Goal: Check status: Check status

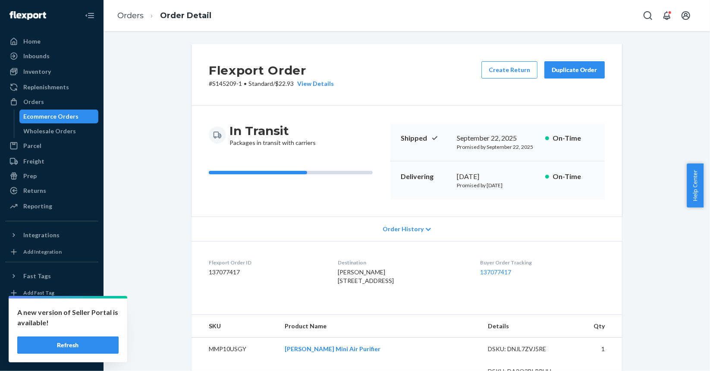
scroll to position [323, 0]
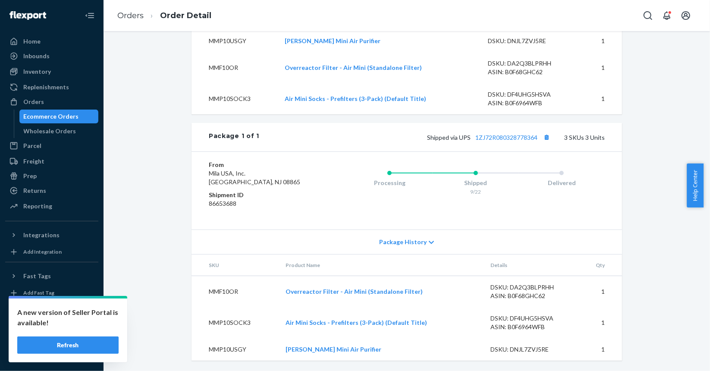
click at [58, 114] on div "Ecommerce Orders" at bounding box center [51, 116] width 55 height 9
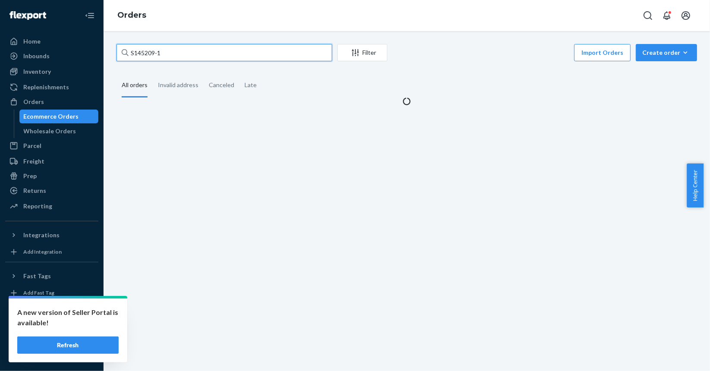
click at [232, 53] on input "S145209-1" at bounding box center [224, 52] width 216 height 17
paste input "20"
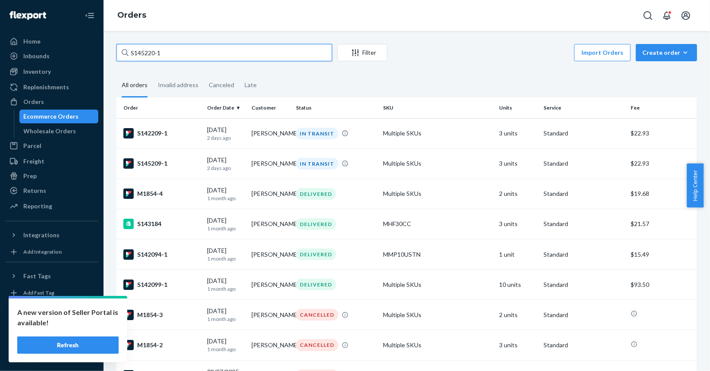
type input "S145220-1"
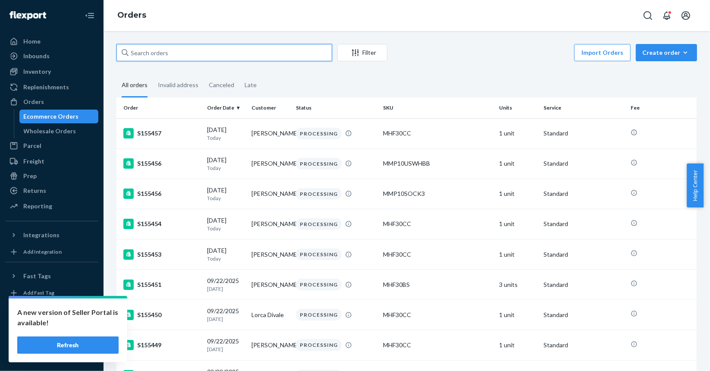
paste input "S145220-1"
type input "S145220-1"
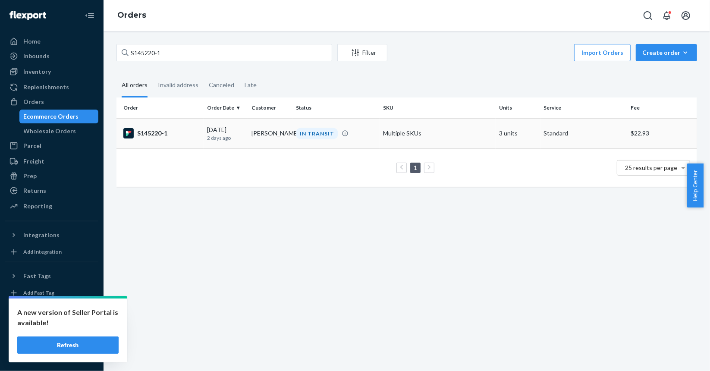
click at [192, 131] on div "S145220-1" at bounding box center [161, 133] width 77 height 10
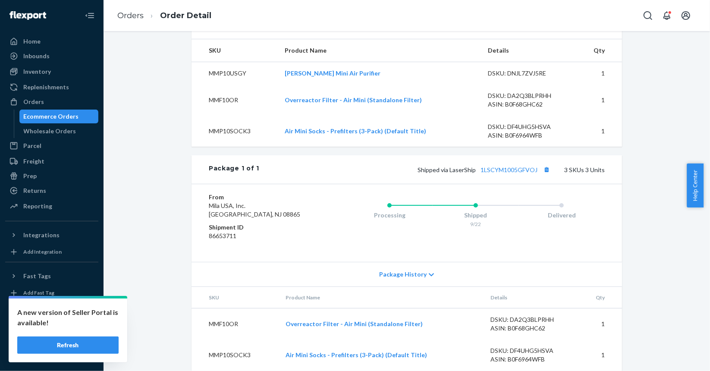
scroll to position [341, 0]
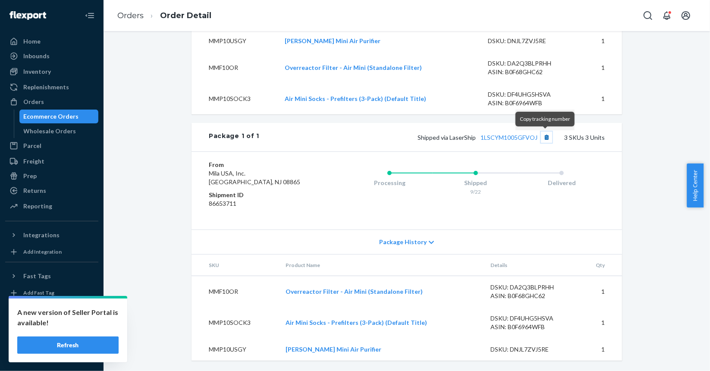
click at [543, 137] on button "Copy tracking number" at bounding box center [546, 137] width 11 height 11
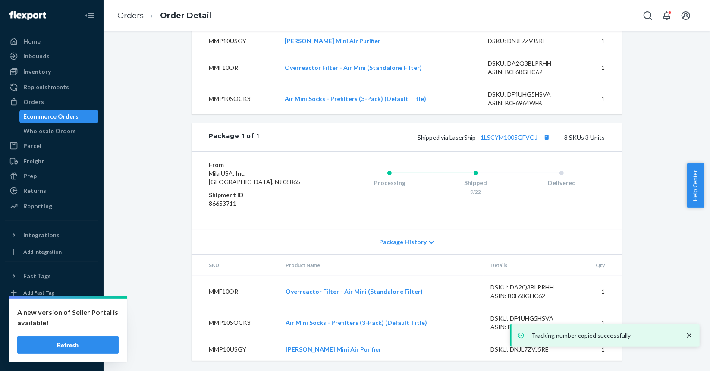
click at [50, 112] on div "Ecommerce Orders" at bounding box center [51, 116] width 55 height 9
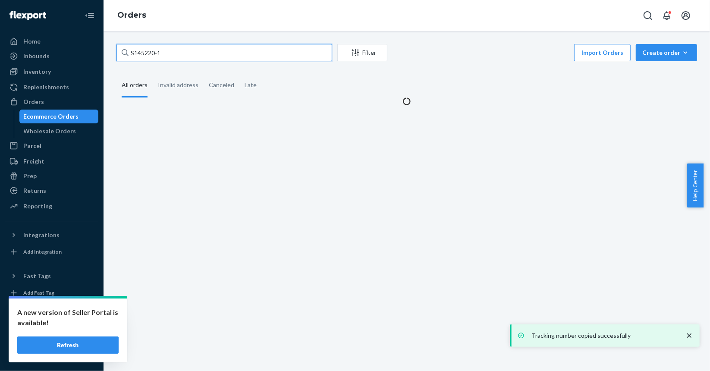
click at [246, 56] on input "S145220-1" at bounding box center [224, 52] width 216 height 17
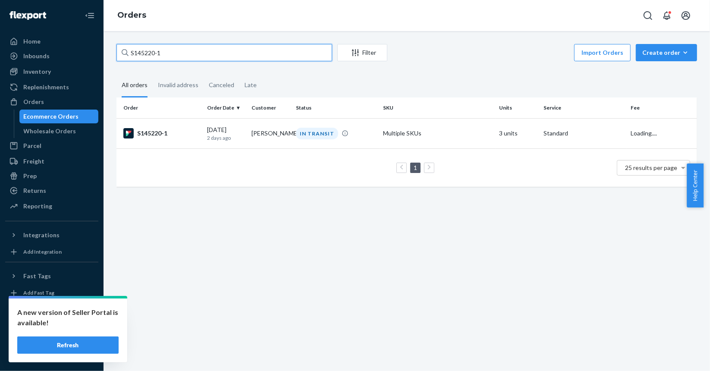
paste input "8"
type input "S145228-1"
click at [191, 138] on div "S145228-1" at bounding box center [161, 133] width 77 height 10
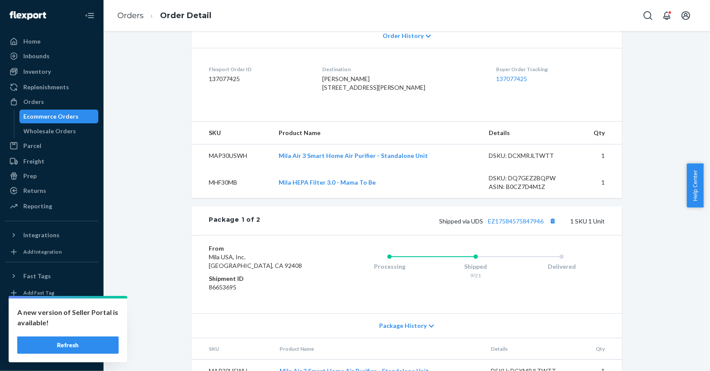
scroll to position [250, 0]
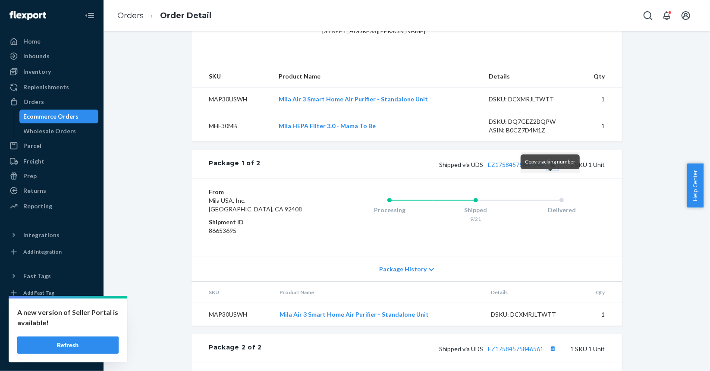
click at [549, 170] on button "Copy tracking number" at bounding box center [552, 164] width 11 height 11
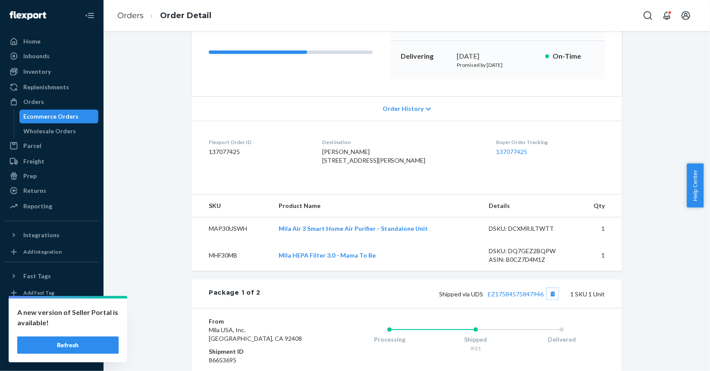
scroll to position [207, 0]
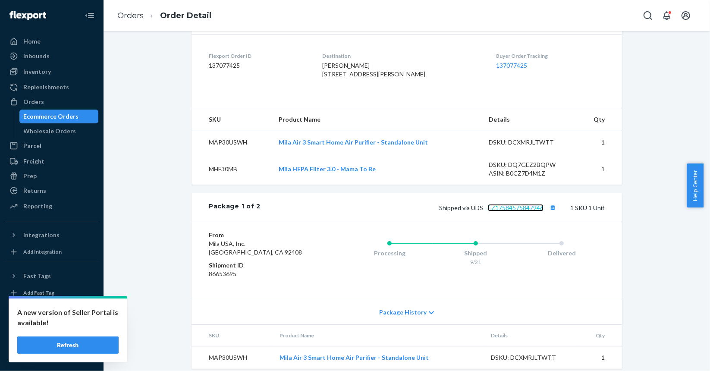
click at [505, 211] on link "EZ17584575847946" at bounding box center [516, 207] width 56 height 7
click at [520, 213] on div "Shipped via UDS EZ17584575847946 1 SKU 1 Unit" at bounding box center [432, 207] width 344 height 11
click at [513, 211] on link "EZ17584575847946" at bounding box center [516, 207] width 56 height 7
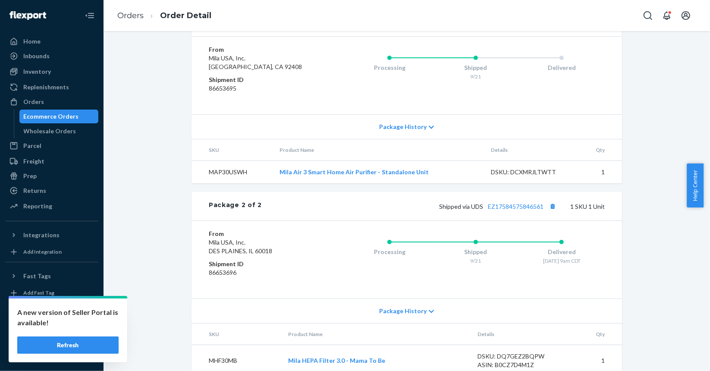
scroll to position [422, 0]
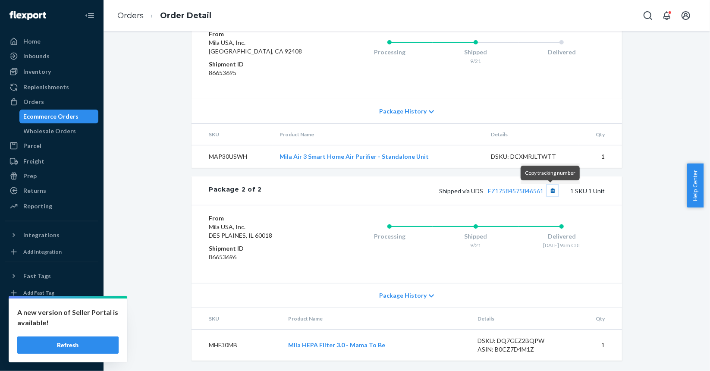
click at [548, 190] on button "Copy tracking number" at bounding box center [552, 190] width 11 height 11
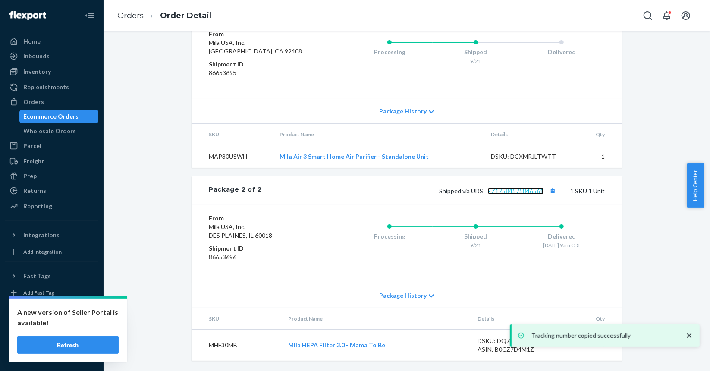
click at [530, 192] on link "EZ17584575846561" at bounding box center [516, 190] width 56 height 7
click at [38, 114] on div "Ecommerce Orders" at bounding box center [51, 116] width 55 height 9
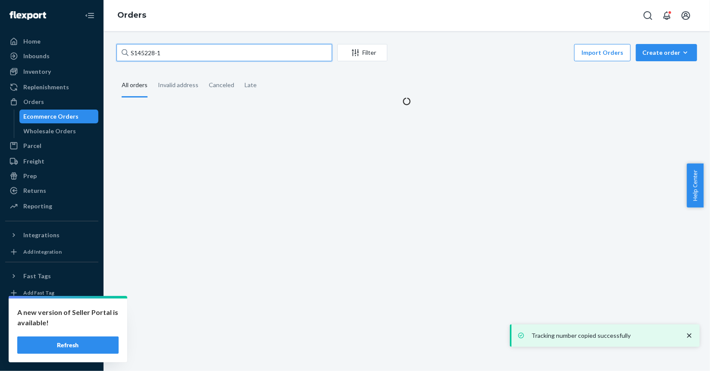
click at [261, 54] on input "S145228-1" at bounding box center [224, 52] width 216 height 17
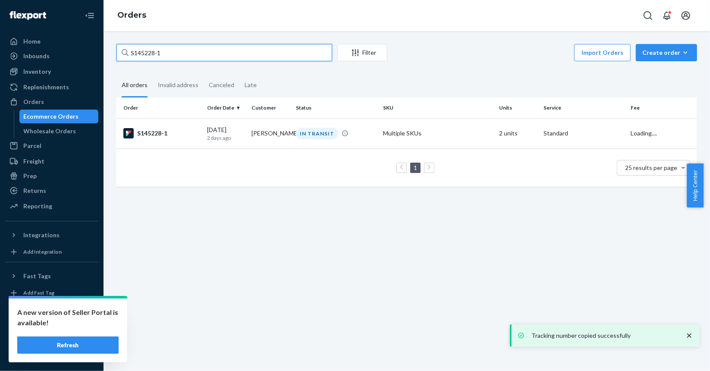
paste input "7125"
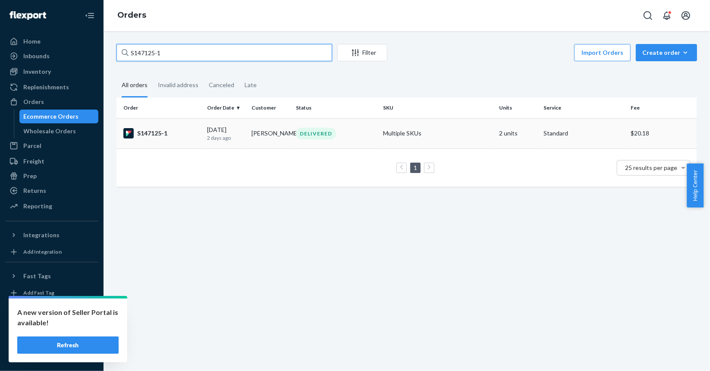
type input "S147125-1"
click at [190, 138] on div "S147125-1" at bounding box center [161, 133] width 77 height 10
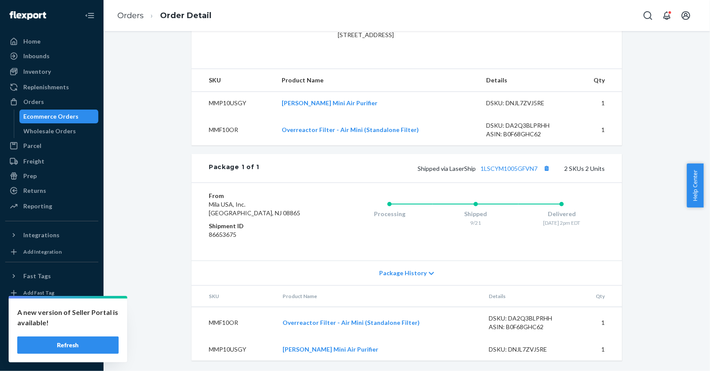
scroll to position [261, 0]
click at [545, 169] on button "Copy tracking number" at bounding box center [546, 168] width 11 height 11
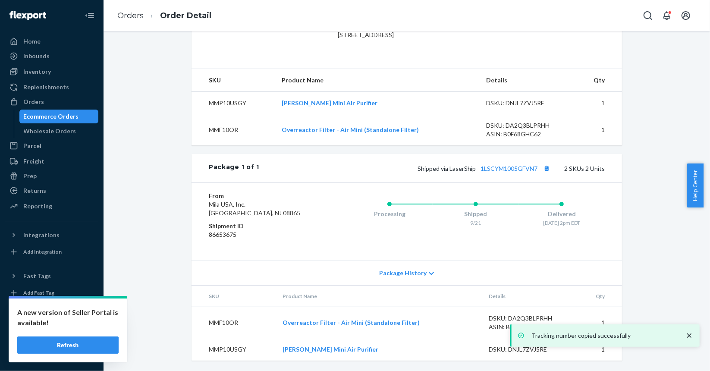
click at [56, 116] on div "Ecommerce Orders" at bounding box center [51, 116] width 55 height 9
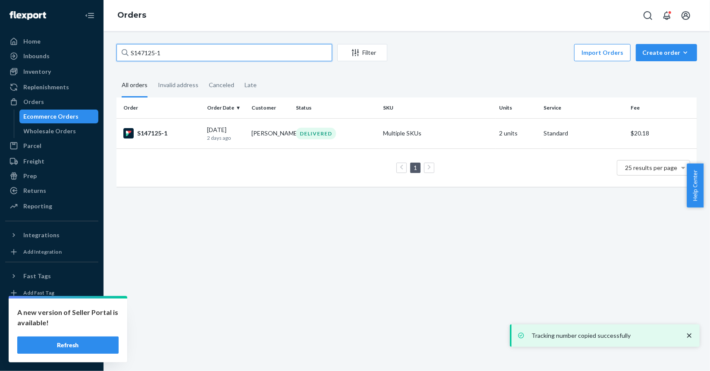
click at [235, 56] on input "S147125-1" at bounding box center [224, 52] width 216 height 17
paste input "80"
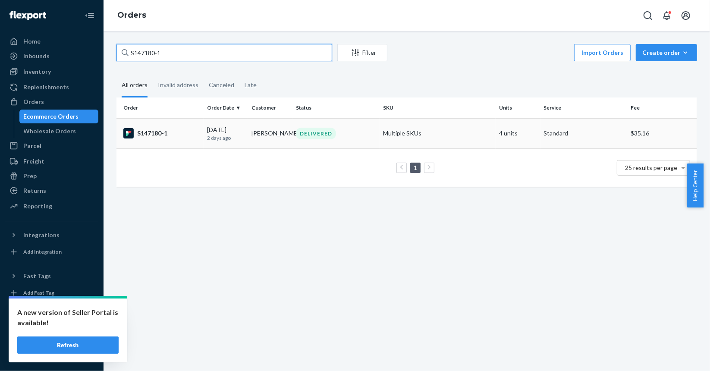
type input "S147180-1"
click at [177, 132] on div "S147180-1" at bounding box center [161, 133] width 77 height 10
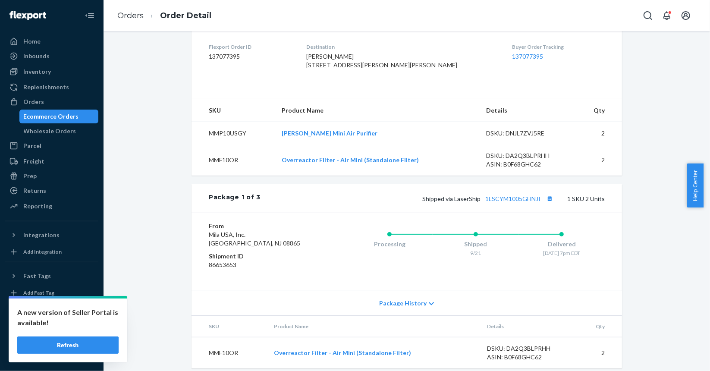
scroll to position [259, 0]
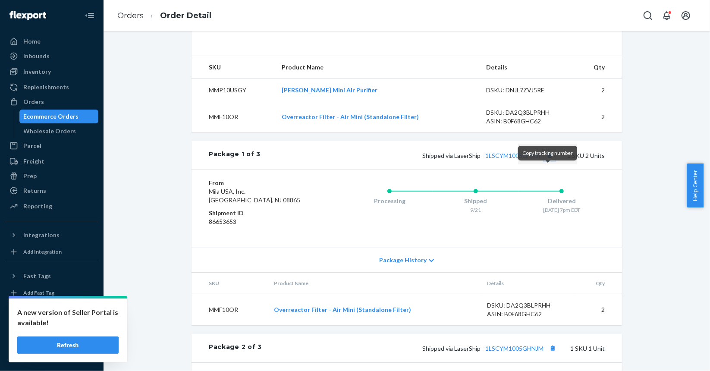
click at [544, 161] on button "Copy tracking number" at bounding box center [549, 155] width 11 height 11
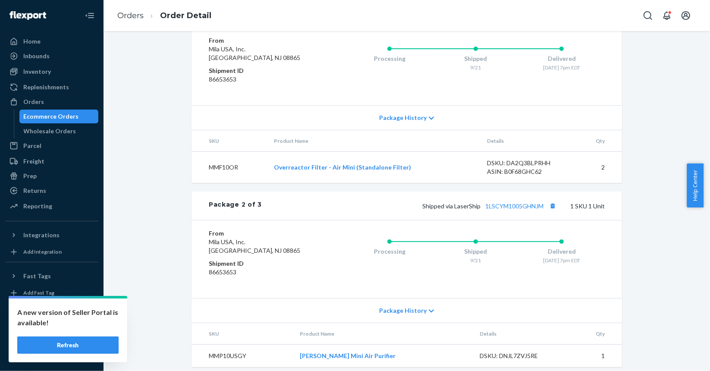
scroll to position [347, 0]
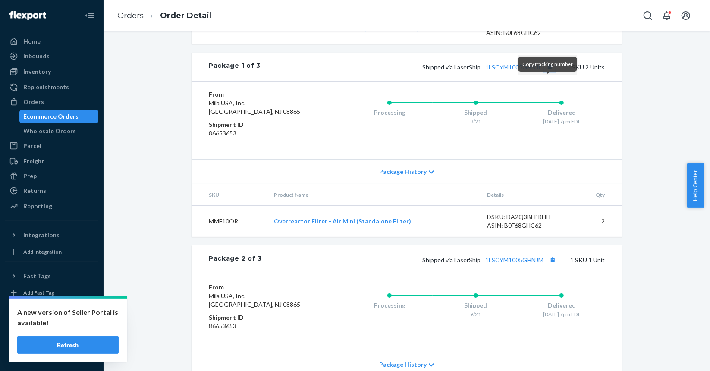
click at [544, 72] on button "Copy tracking number" at bounding box center [549, 66] width 11 height 11
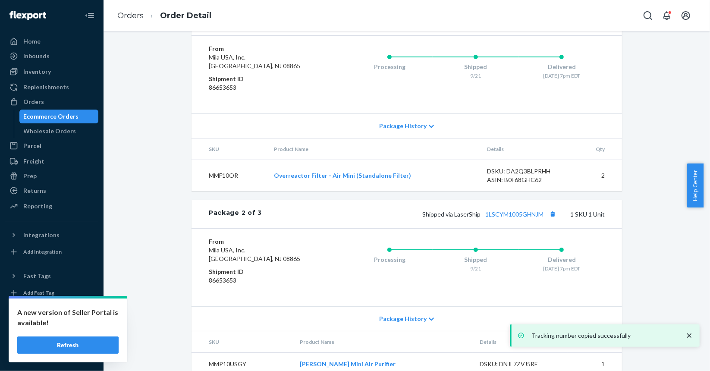
scroll to position [477, 0]
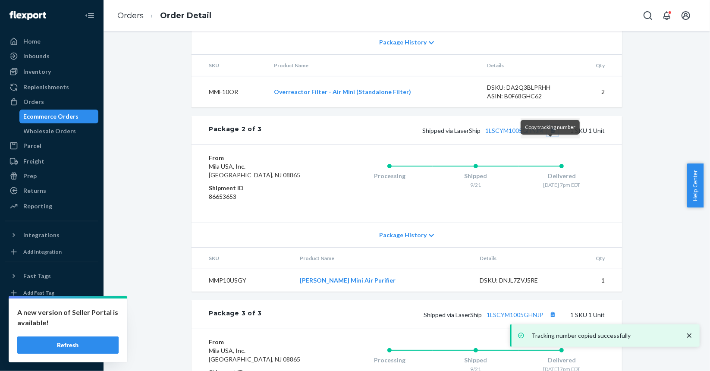
click at [549, 136] on button "Copy tracking number" at bounding box center [552, 130] width 11 height 11
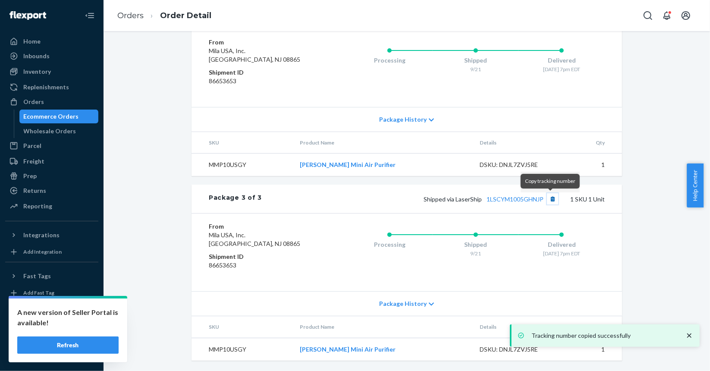
click at [551, 199] on button "Copy tracking number" at bounding box center [552, 198] width 11 height 11
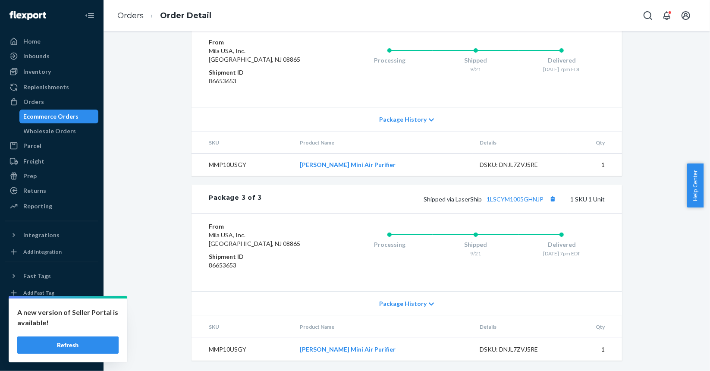
click at [68, 112] on div "Ecommerce Orders" at bounding box center [51, 116] width 55 height 9
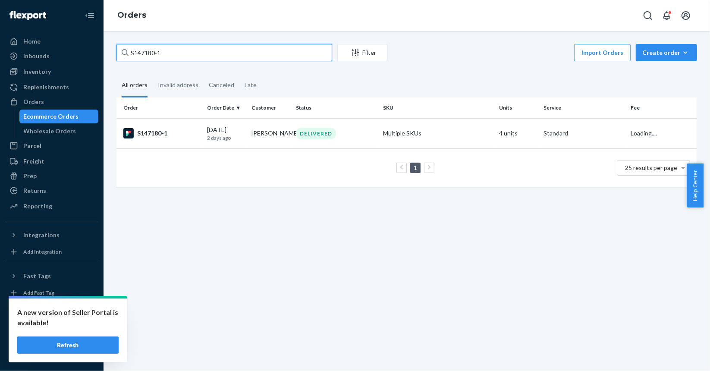
click at [223, 46] on input "S147180-1" at bounding box center [224, 52] width 216 height 17
paste input "4"
type input "S147184-1"
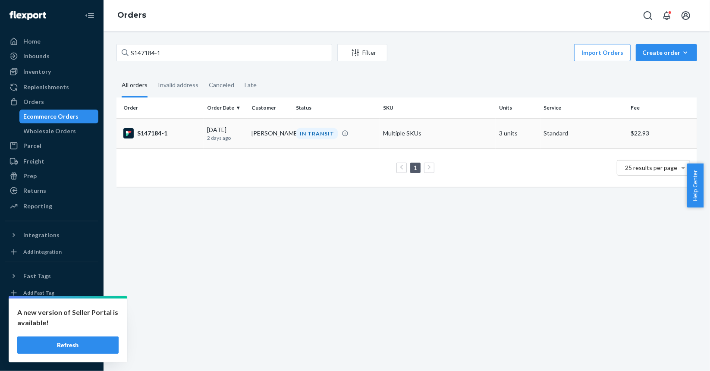
click at [177, 131] on div "S147184-1" at bounding box center [161, 133] width 77 height 10
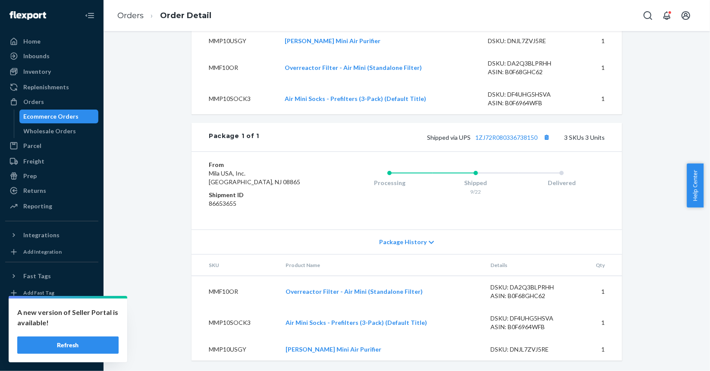
scroll to position [323, 0]
click at [544, 138] on button "Copy tracking number" at bounding box center [546, 137] width 11 height 11
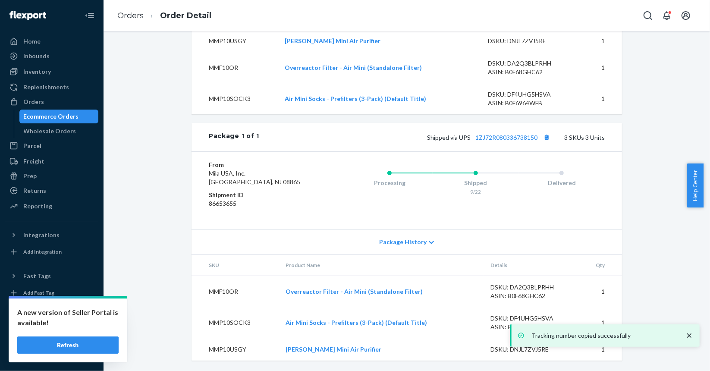
click at [48, 119] on div "Ecommerce Orders" at bounding box center [51, 116] width 55 height 9
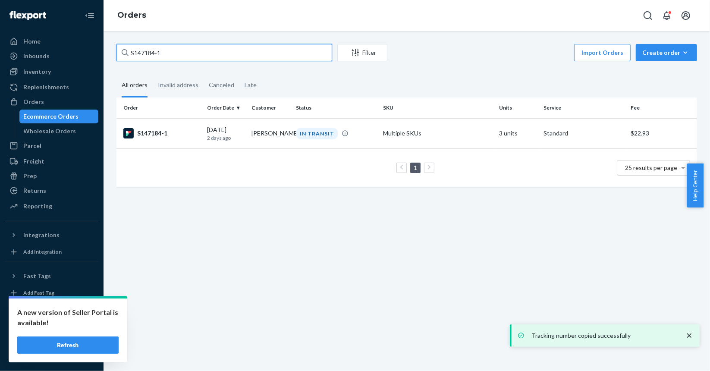
click at [233, 52] on input "S147184-1" at bounding box center [224, 52] width 216 height 17
paste input "90"
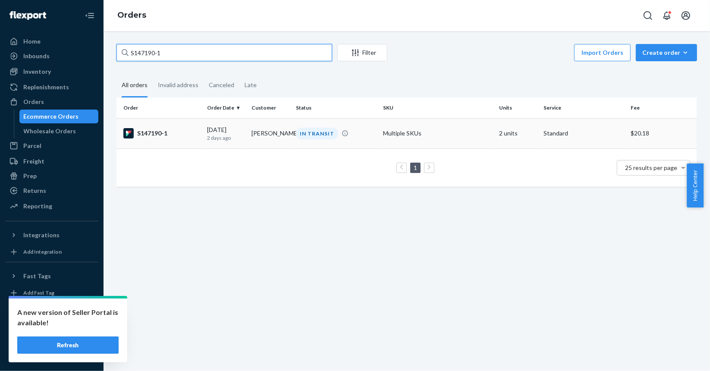
type input "S147190-1"
click at [194, 140] on td "S147190-1" at bounding box center [159, 133] width 87 height 30
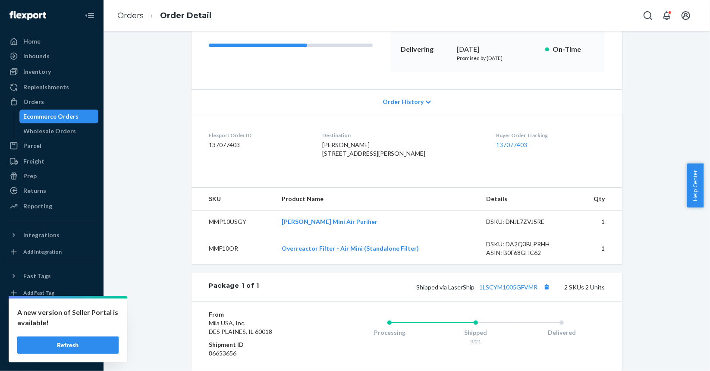
scroll to position [259, 0]
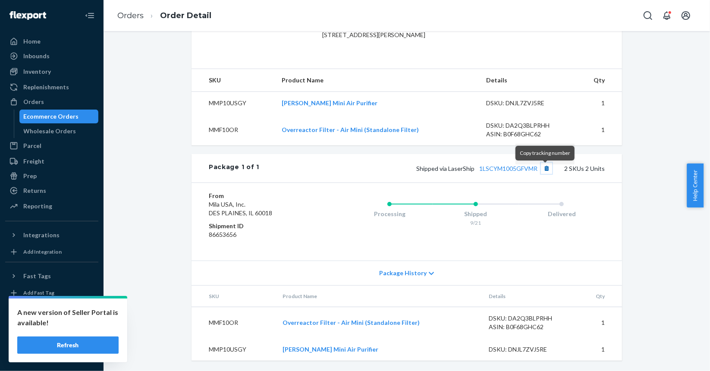
click at [544, 169] on button "Copy tracking number" at bounding box center [546, 168] width 11 height 11
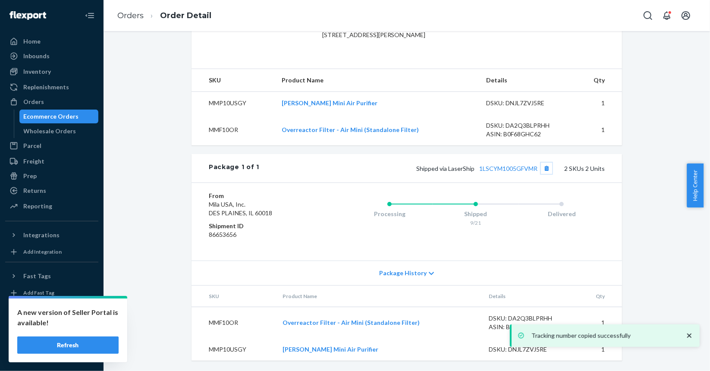
scroll to position [261, 0]
click at [66, 117] on div "Ecommerce Orders" at bounding box center [51, 116] width 55 height 9
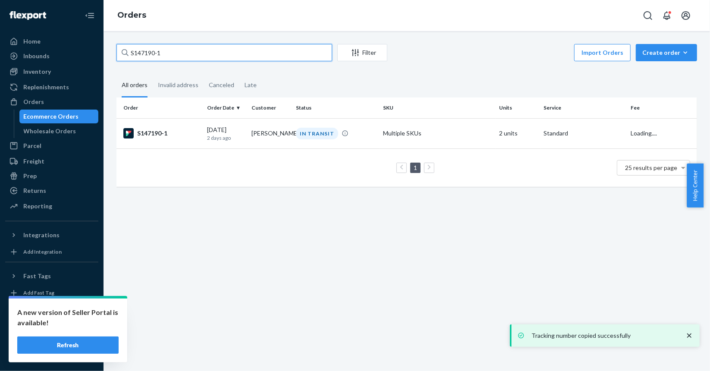
click at [237, 44] on input "S147190-1" at bounding box center [224, 52] width 216 height 17
paste input "518"
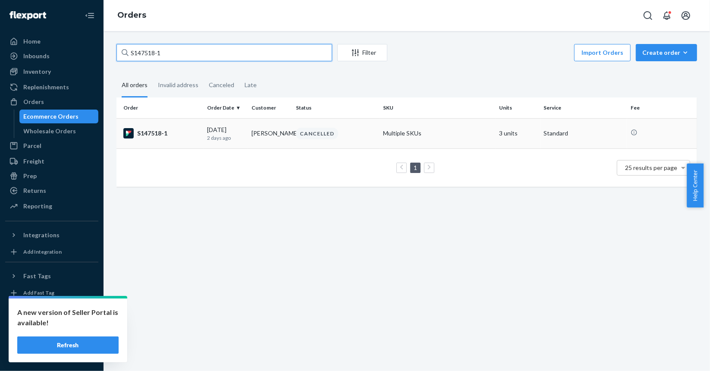
type input "S147518-1"
click at [178, 134] on div "S147518-1" at bounding box center [161, 133] width 77 height 10
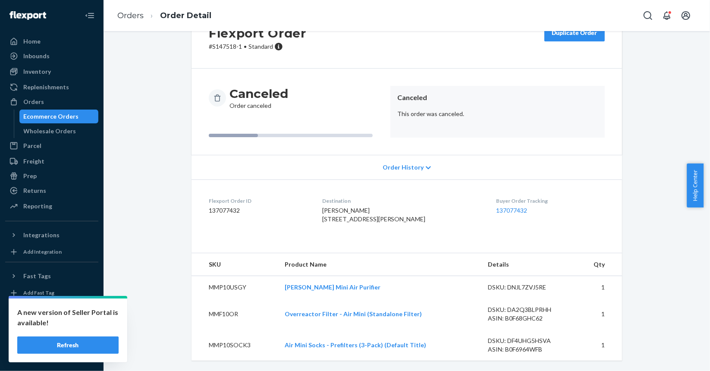
scroll to position [53, 0]
click at [47, 119] on div "Ecommerce Orders" at bounding box center [51, 116] width 55 height 9
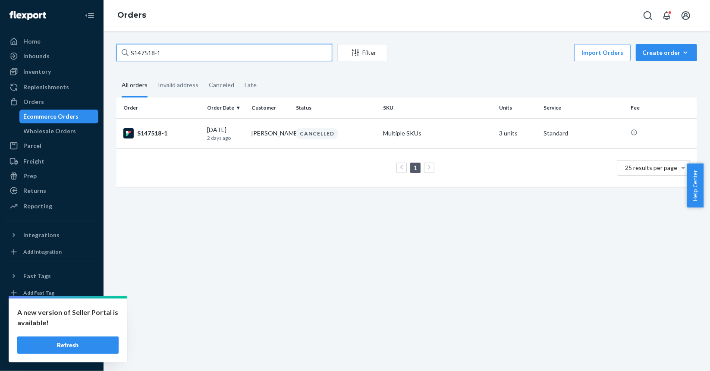
click at [254, 53] on input "S147518-1" at bounding box center [224, 52] width 216 height 17
paste input "83"
type input "S147583-1"
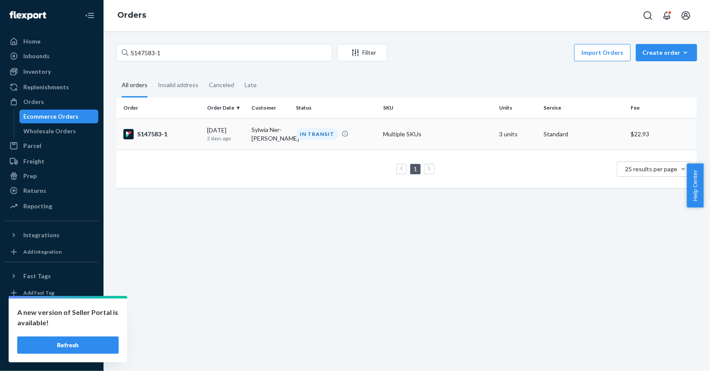
click at [167, 135] on div "S147583-1" at bounding box center [161, 134] width 77 height 10
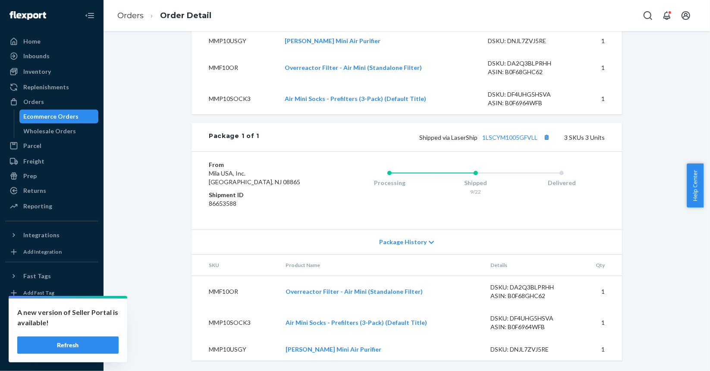
scroll to position [323, 0]
click at [545, 136] on button "Copy tracking number" at bounding box center [546, 137] width 11 height 11
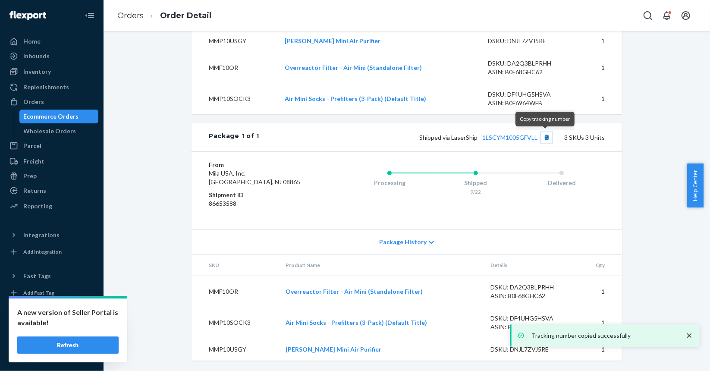
click at [544, 137] on button "Copy tracking number" at bounding box center [546, 137] width 11 height 11
click at [53, 119] on div "Ecommerce Orders" at bounding box center [51, 116] width 55 height 9
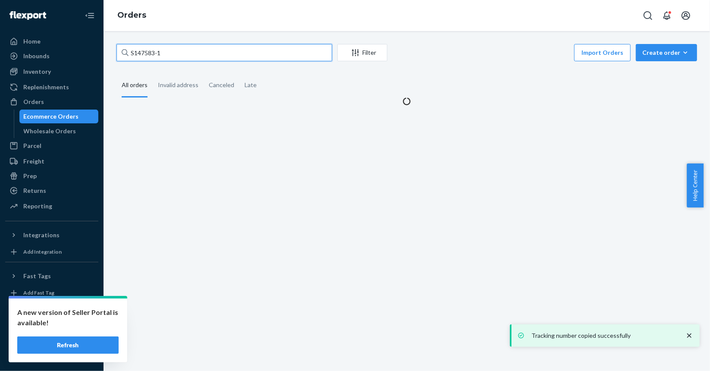
click at [242, 51] on input "S147583-1" at bounding box center [224, 52] width 216 height 17
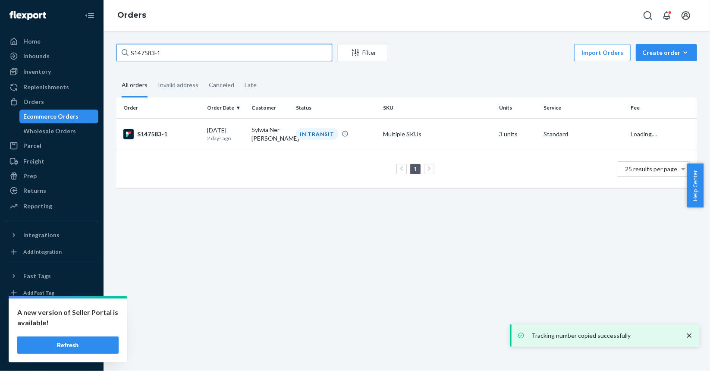
paste input "615"
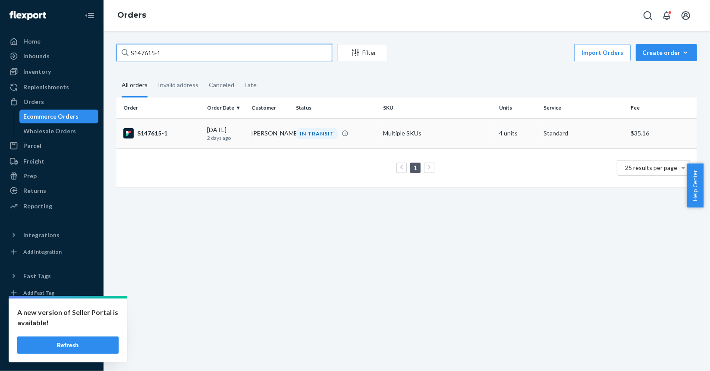
type input "S147615-1"
click at [193, 128] on div "S147615-1" at bounding box center [161, 133] width 77 height 10
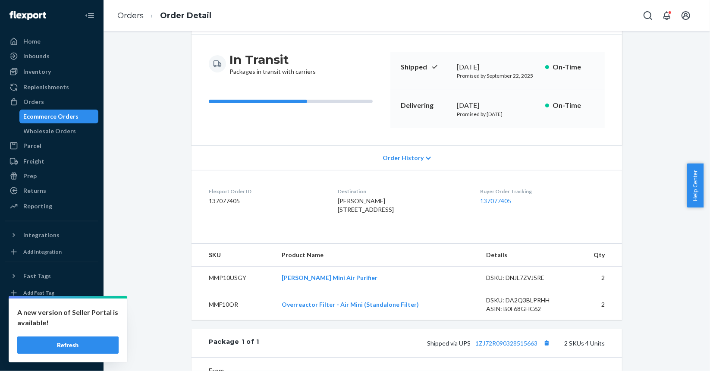
scroll to position [259, 0]
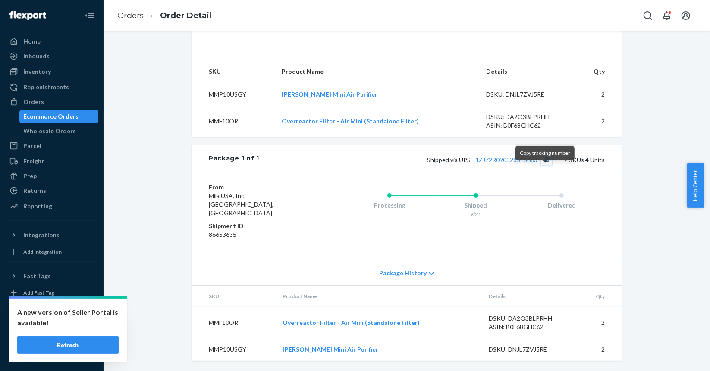
click at [548, 165] on button "Copy tracking number" at bounding box center [546, 159] width 11 height 11
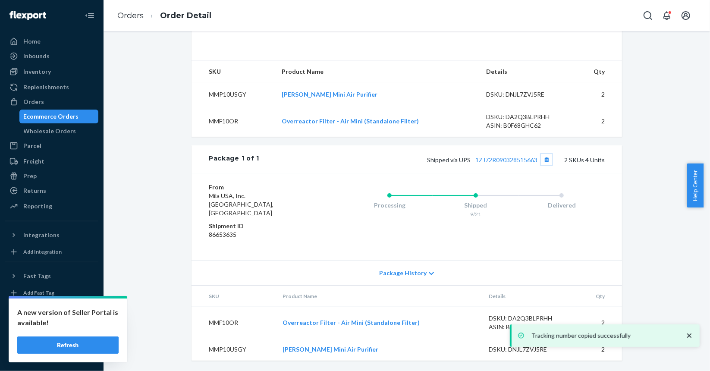
scroll to position [261, 0]
click at [73, 118] on div "Ecommerce Orders" at bounding box center [51, 116] width 55 height 9
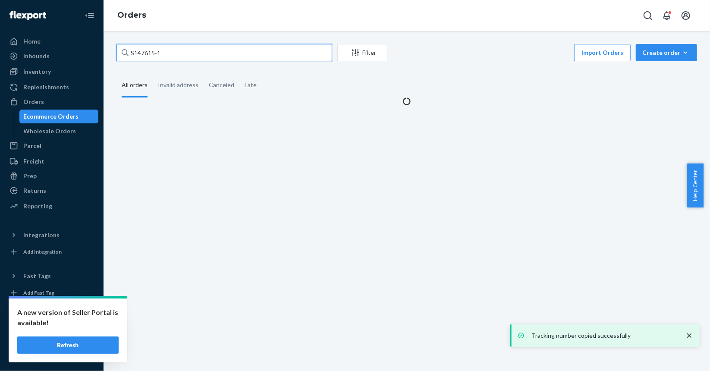
click at [222, 50] on input "S147615-1" at bounding box center [224, 52] width 216 height 17
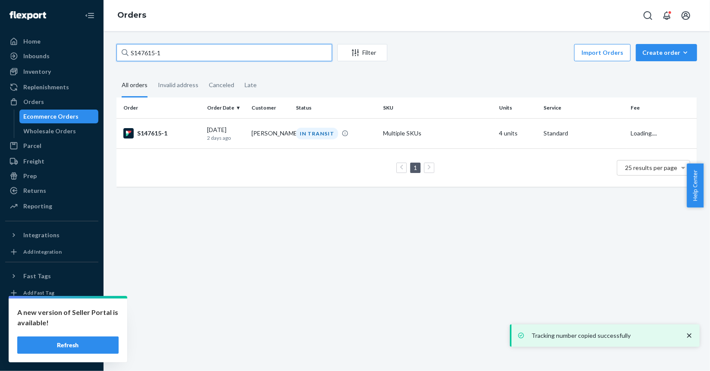
paste input "38"
type input "S147638-1"
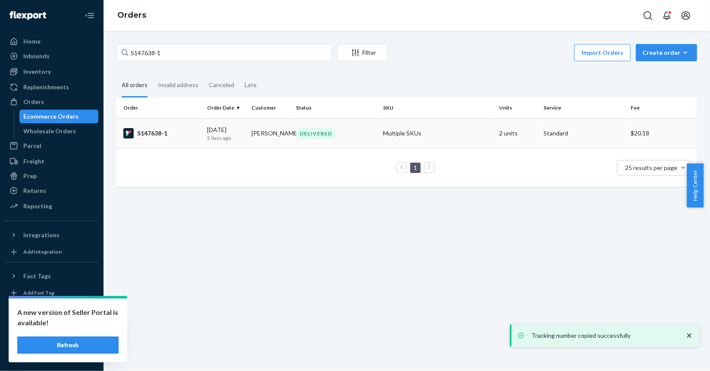
click at [189, 131] on div "S147638-1" at bounding box center [161, 133] width 77 height 10
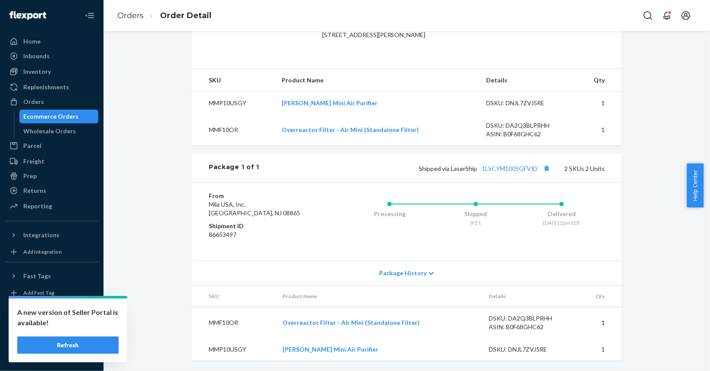
scroll to position [261, 0]
click at [543, 166] on button "Copy tracking number" at bounding box center [546, 168] width 11 height 11
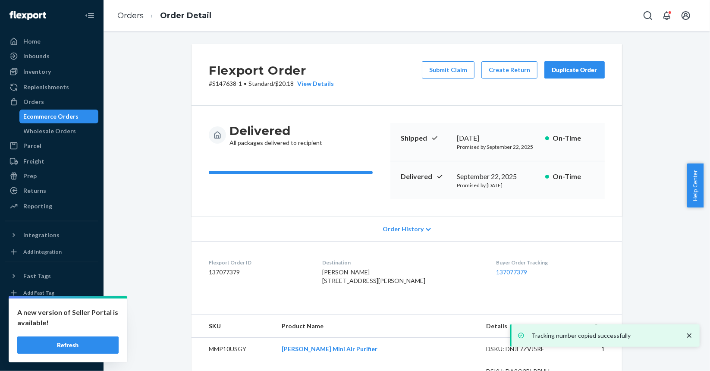
scroll to position [0, 0]
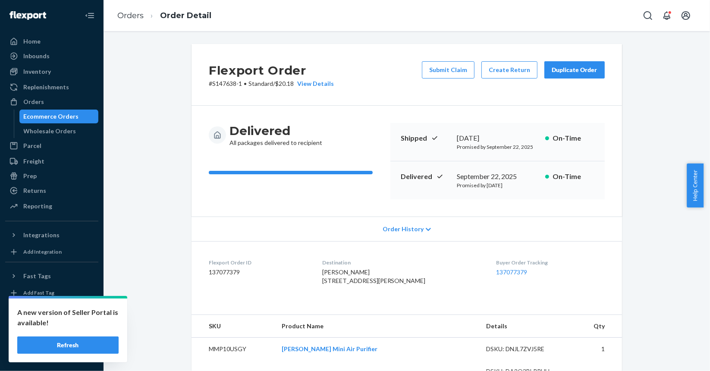
click at [48, 115] on div "Ecommerce Orders" at bounding box center [51, 116] width 55 height 9
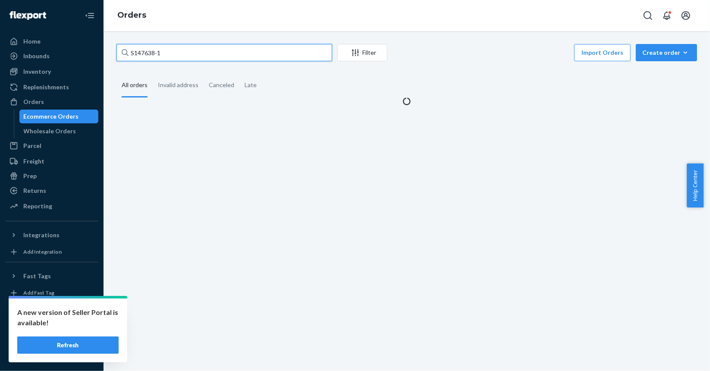
click at [223, 47] on input "S147638-1" at bounding box center [224, 52] width 216 height 17
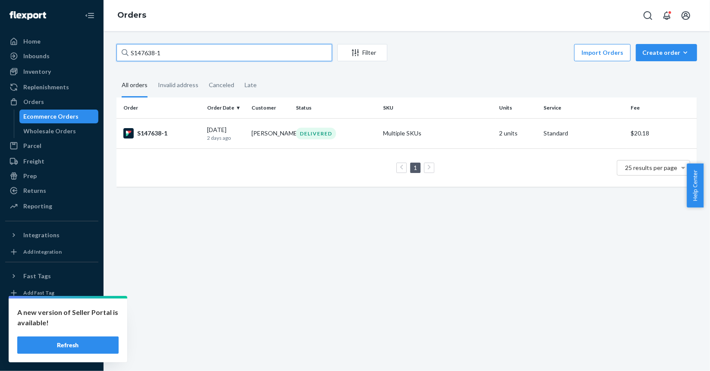
paste input "770"
type input "S147770-1"
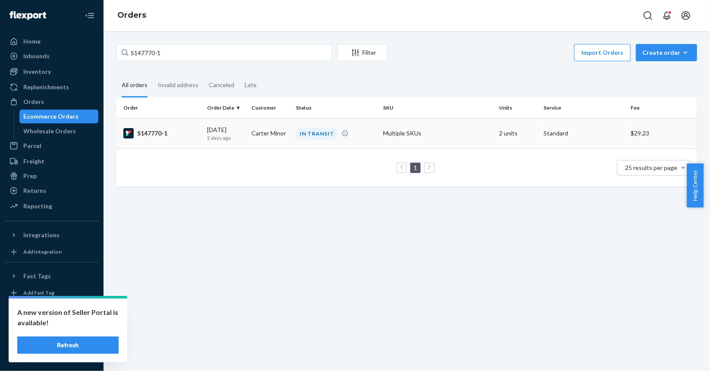
click at [200, 136] on td "S147770-1" at bounding box center [159, 133] width 87 height 30
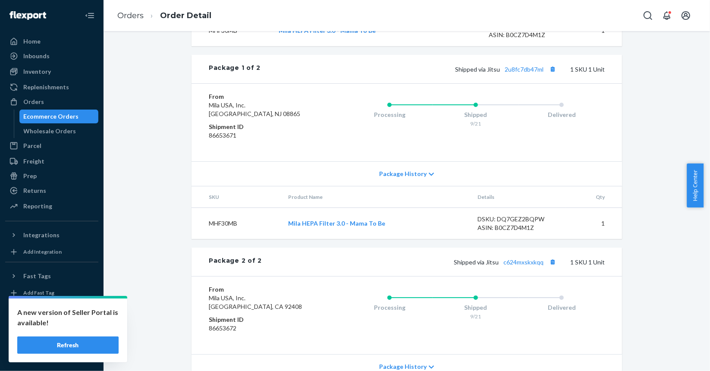
scroll to position [422, 0]
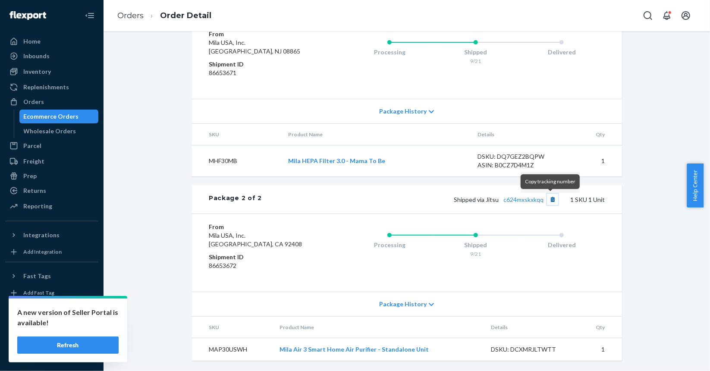
click at [550, 200] on button "Copy tracking number" at bounding box center [552, 199] width 11 height 11
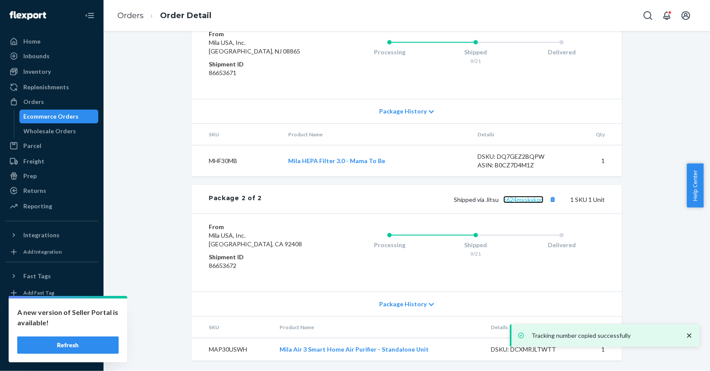
click at [515, 197] on link "c624mxskxkqq" at bounding box center [523, 199] width 40 height 7
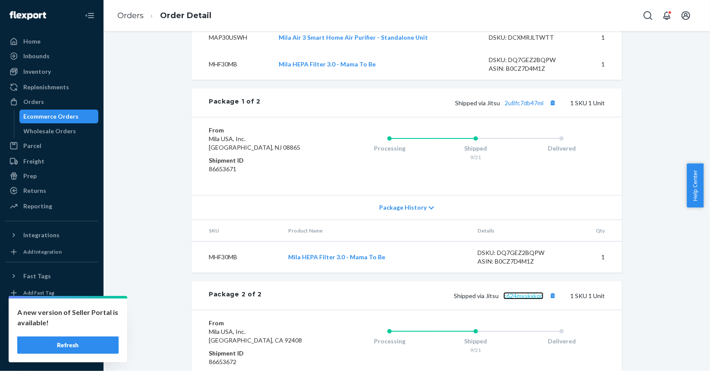
scroll to position [293, 0]
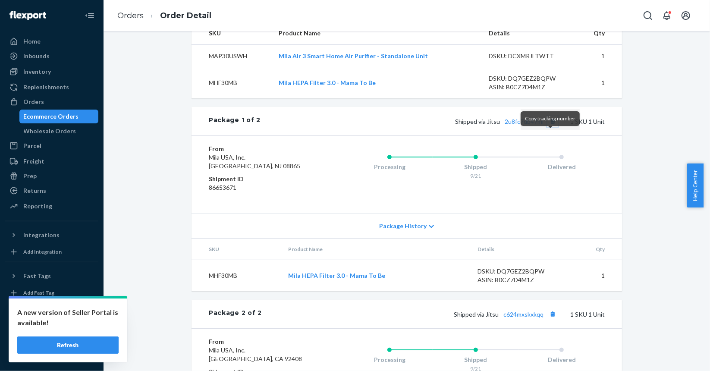
click at [551, 127] on button "Copy tracking number" at bounding box center [552, 121] width 11 height 11
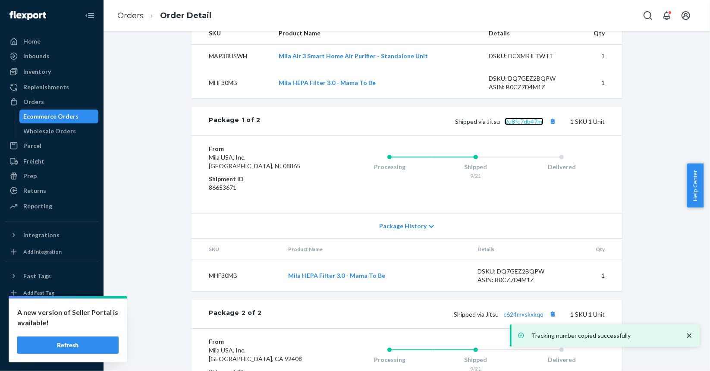
click at [518, 125] on link "2u8fc7db47ml" at bounding box center [524, 121] width 39 height 7
click at [78, 116] on div "Ecommerce Orders" at bounding box center [59, 116] width 78 height 12
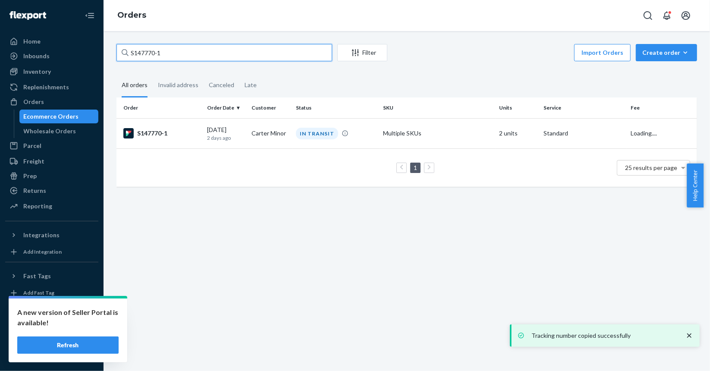
click at [242, 58] on input "S147770-1" at bounding box center [224, 52] width 216 height 17
paste input "826"
type input "S147826-1"
click at [204, 127] on td "[DATE] [DATE]" at bounding box center [226, 133] width 44 height 30
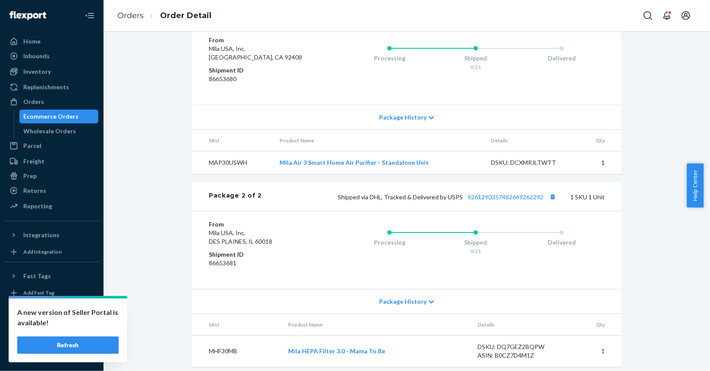
scroll to position [336, 0]
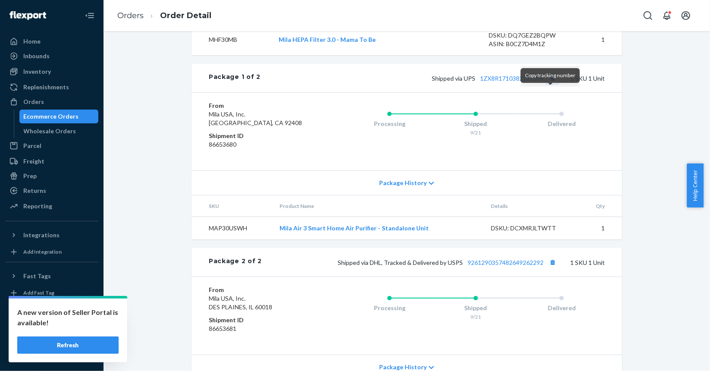
click at [553, 84] on button "Copy tracking number" at bounding box center [552, 77] width 11 height 11
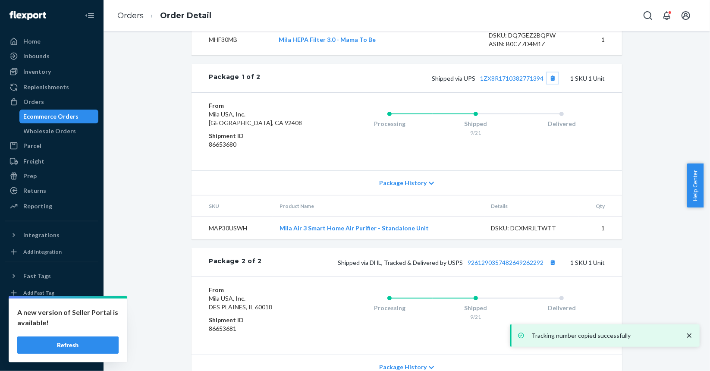
scroll to position [422, 0]
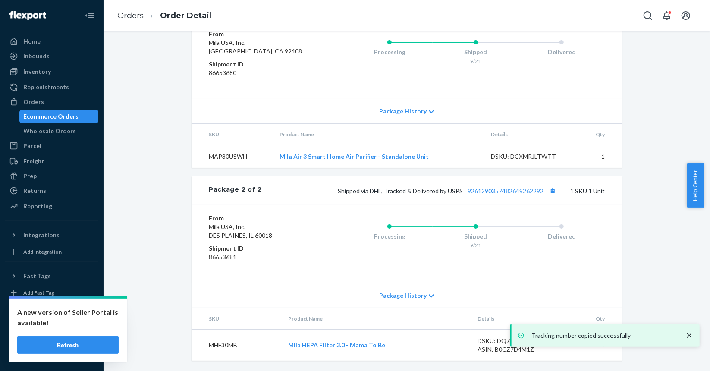
click at [50, 116] on div "Ecommerce Orders" at bounding box center [51, 116] width 55 height 9
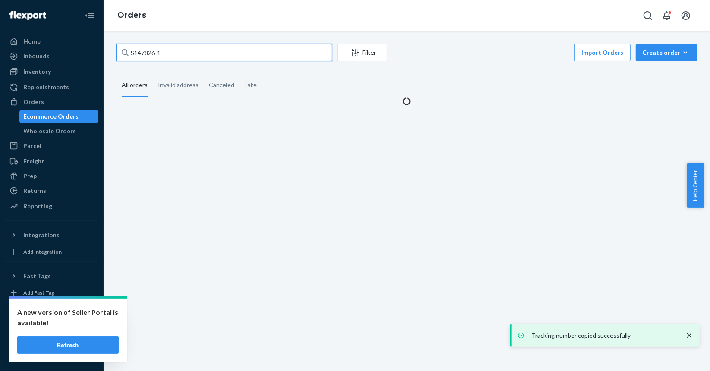
click at [221, 48] on input "S147826-1" at bounding box center [224, 52] width 216 height 17
paste input "959"
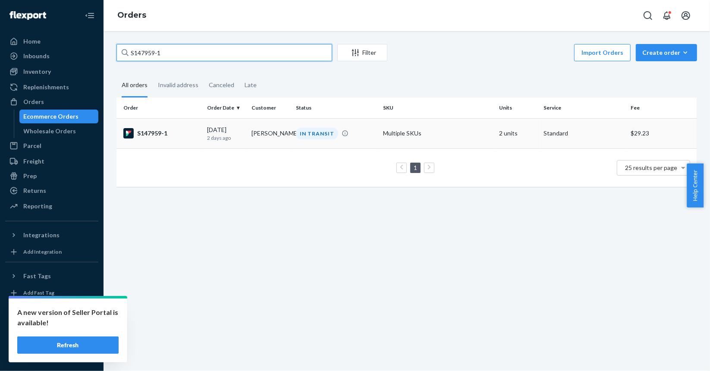
type input "S147959-1"
click at [174, 127] on td "S147959-1" at bounding box center [159, 133] width 87 height 30
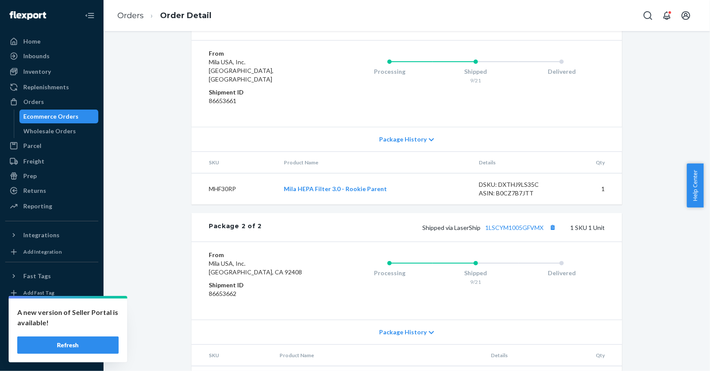
scroll to position [422, 0]
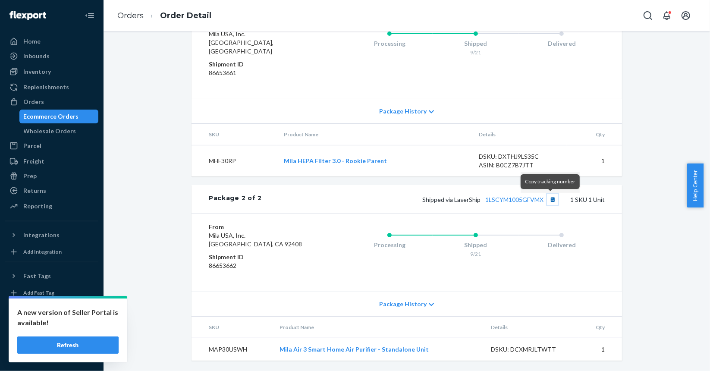
click at [551, 199] on button "Copy tracking number" at bounding box center [552, 199] width 11 height 11
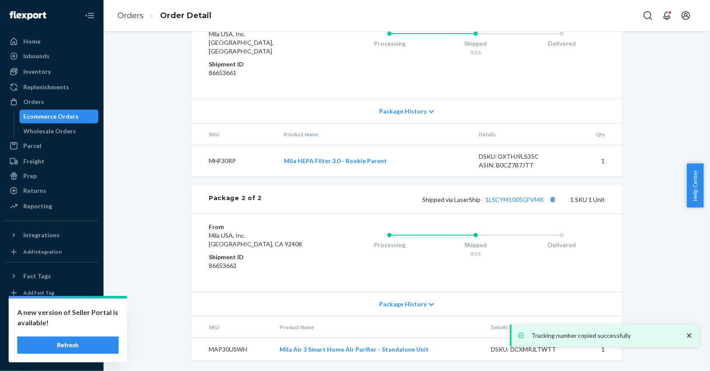
click at [76, 114] on div "Ecommerce Orders" at bounding box center [59, 116] width 78 height 12
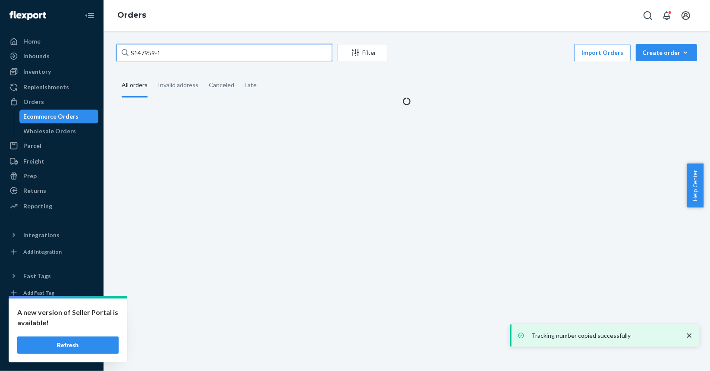
click at [245, 53] on input "S147959-1" at bounding box center [224, 52] width 216 height 17
paste input "74"
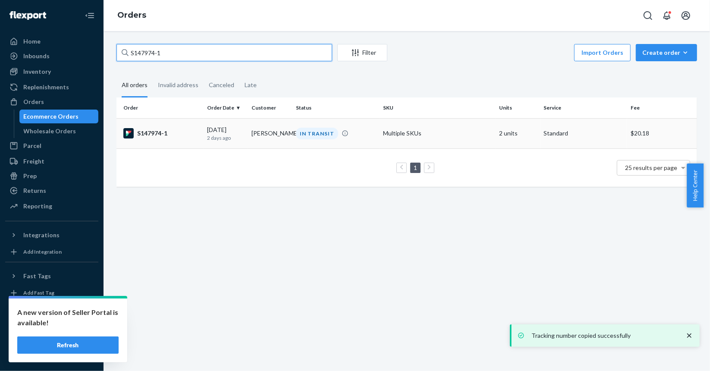
type input "S147974-1"
click at [180, 133] on div "S147974-1" at bounding box center [161, 133] width 77 height 10
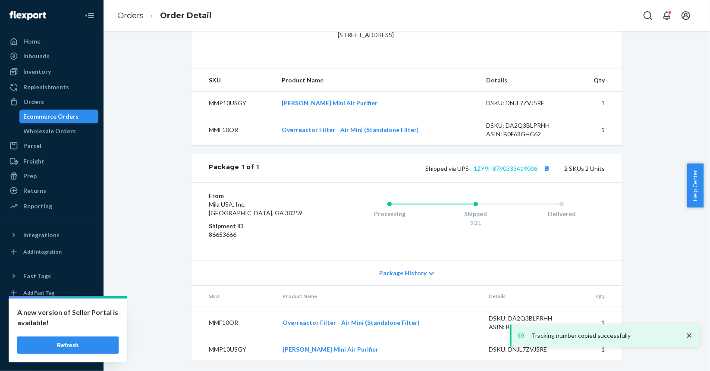
scroll to position [261, 0]
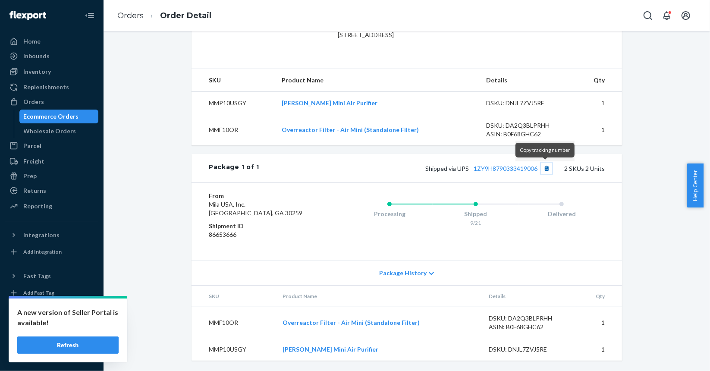
click at [544, 167] on button "Copy tracking number" at bounding box center [546, 168] width 11 height 11
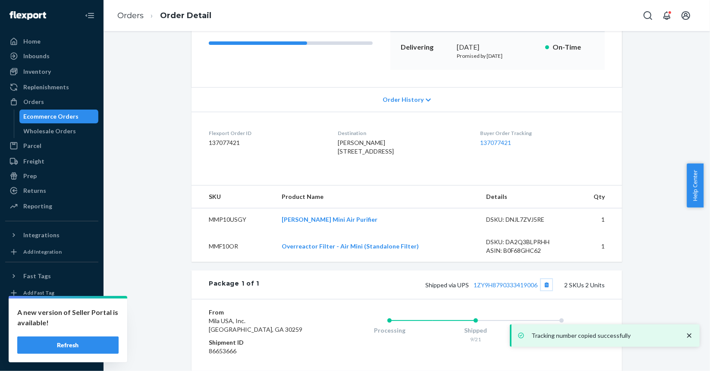
scroll to position [89, 0]
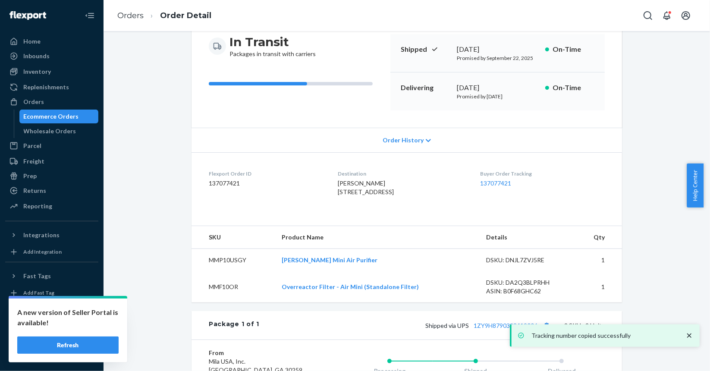
drag, startPoint x: 69, startPoint y: 117, endPoint x: 82, endPoint y: 116, distance: 13.4
click at [69, 117] on div "Ecommerce Orders" at bounding box center [51, 116] width 55 height 9
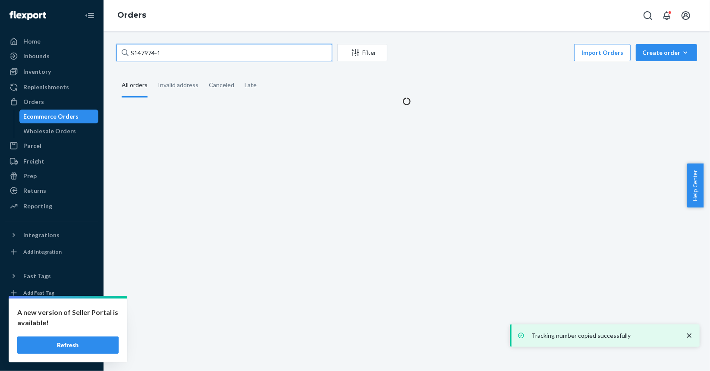
click at [260, 52] on input "S147974-1" at bounding box center [224, 52] width 216 height 17
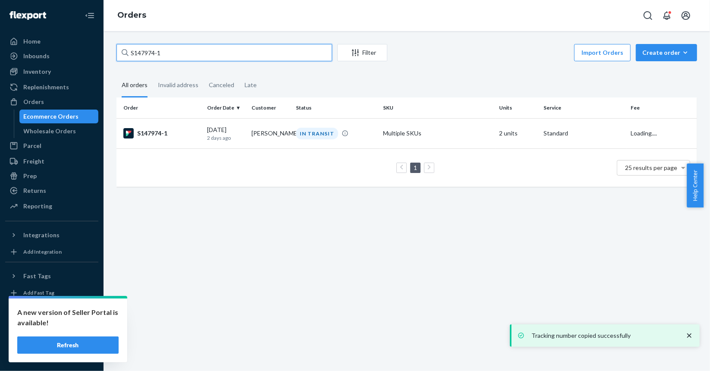
paste input "8011"
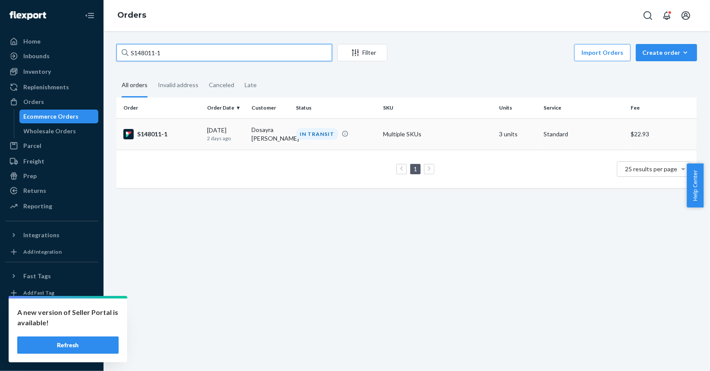
type input "S148011-1"
click at [199, 133] on td "S148011-1" at bounding box center [159, 133] width 87 height 31
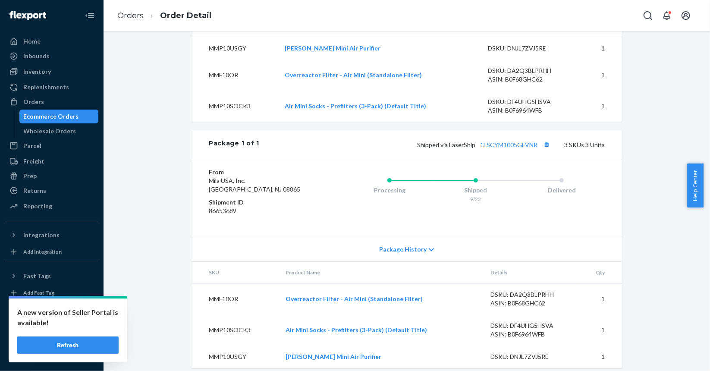
scroll to position [323, 0]
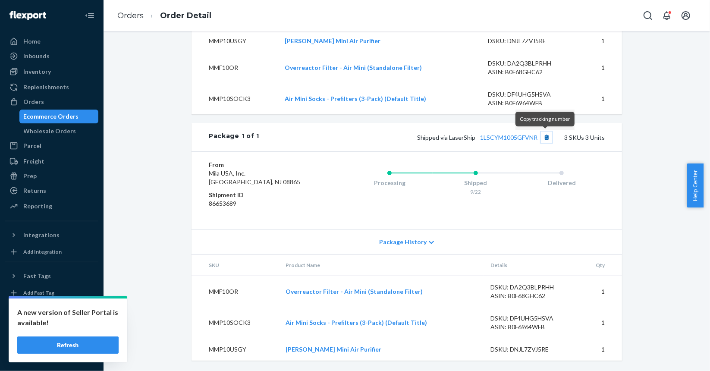
click at [545, 139] on button "Copy tracking number" at bounding box center [546, 137] width 11 height 11
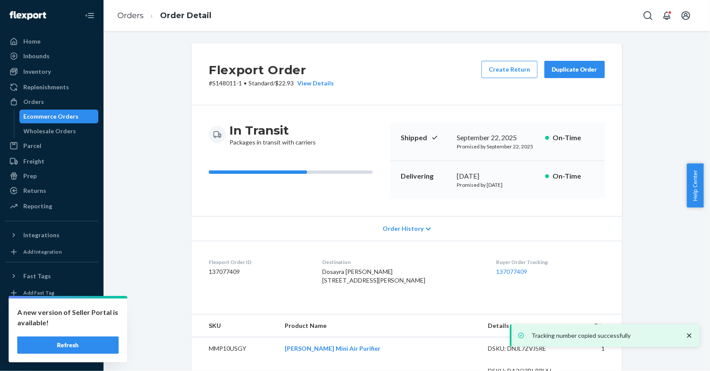
scroll to position [0, 0]
click at [56, 113] on div "Ecommerce Orders" at bounding box center [51, 116] width 55 height 9
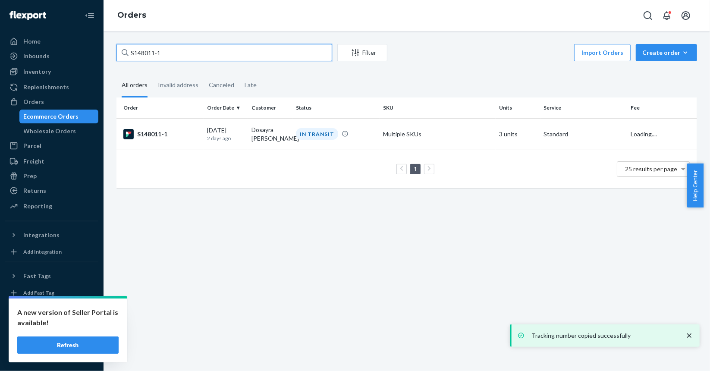
click at [253, 53] on input "S148011-1" at bounding box center [224, 52] width 216 height 17
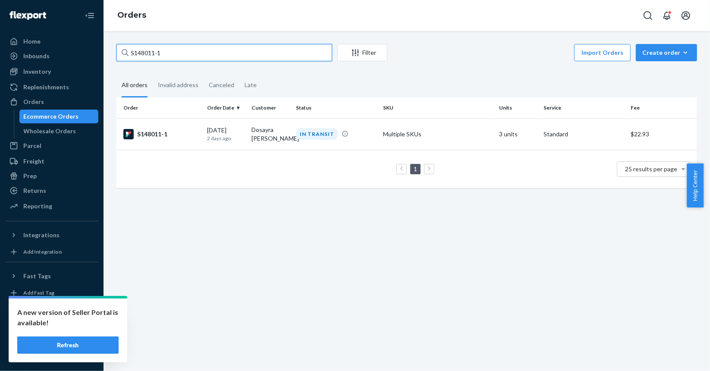
paste input "110"
type input "S148110-1"
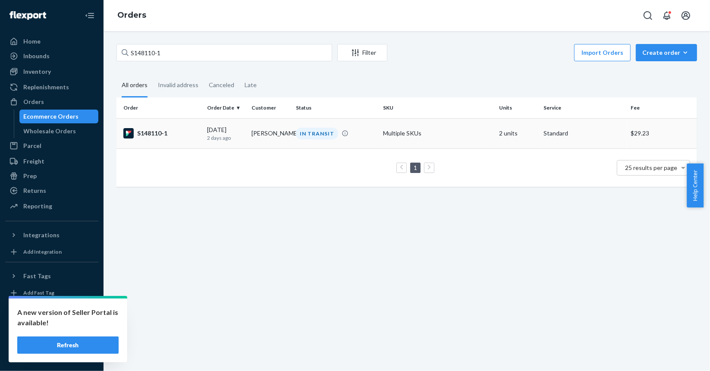
click at [175, 131] on div "S148110-1" at bounding box center [161, 133] width 77 height 10
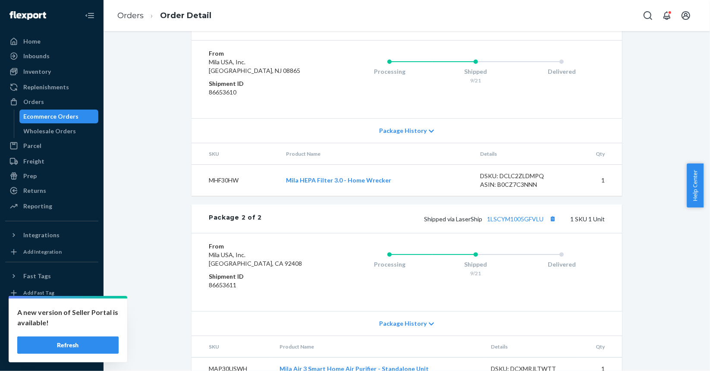
scroll to position [422, 0]
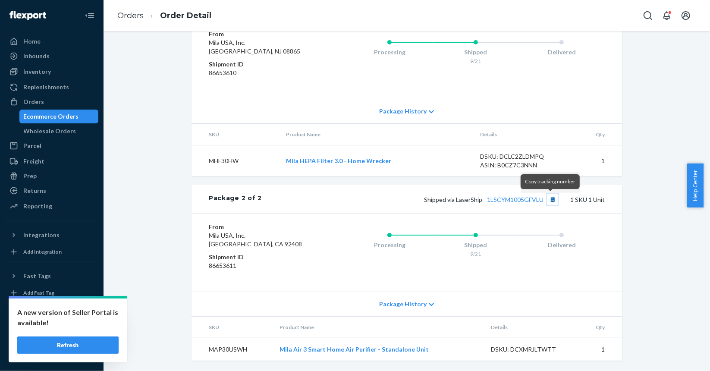
click at [548, 201] on button "Copy tracking number" at bounding box center [552, 199] width 11 height 11
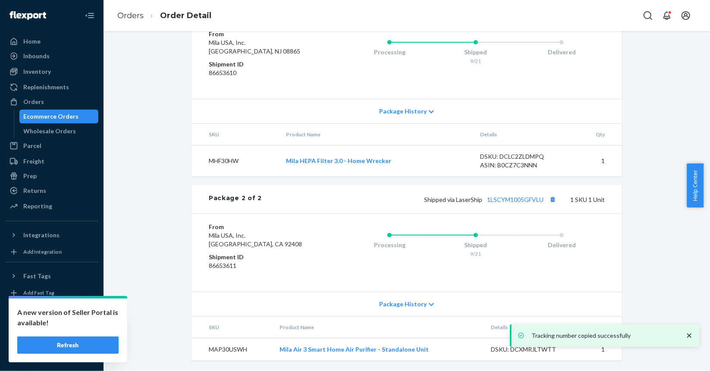
click at [60, 113] on div "Ecommerce Orders" at bounding box center [51, 116] width 55 height 9
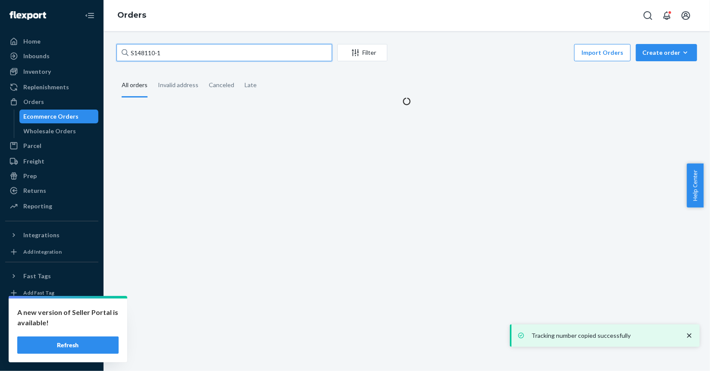
click at [213, 51] on input "S148110-1" at bounding box center [224, 52] width 216 height 17
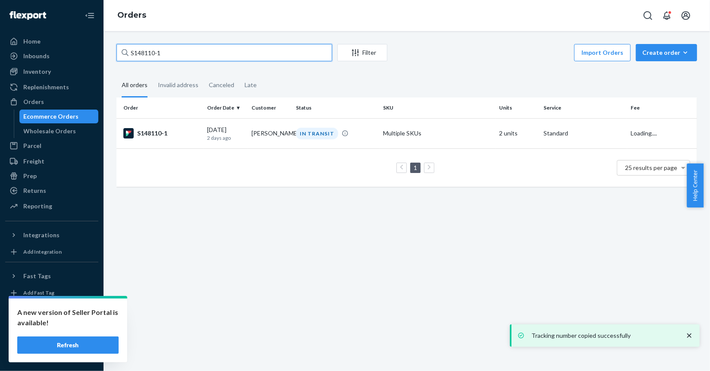
paste input "2"
type input "S148120-1"
click at [182, 130] on div "S148120-1" at bounding box center [161, 133] width 77 height 10
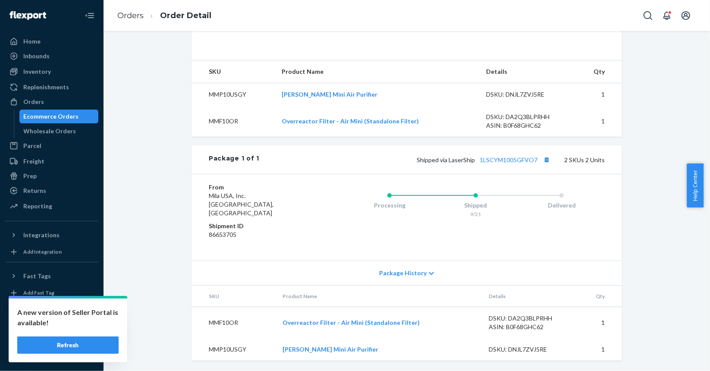
scroll to position [261, 0]
click at [546, 165] on button "Copy tracking number" at bounding box center [546, 159] width 11 height 11
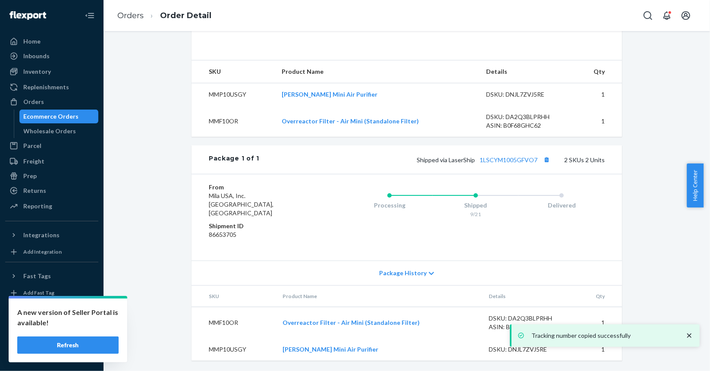
click at [45, 114] on div "Ecommerce Orders" at bounding box center [51, 116] width 55 height 9
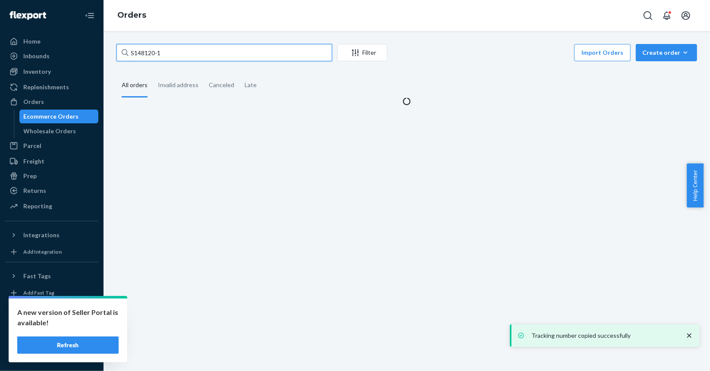
click at [244, 53] on input "S148120-1" at bounding box center [224, 52] width 216 height 17
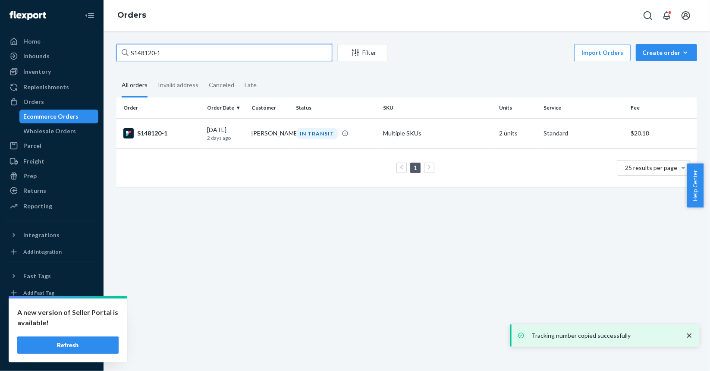
paste input "66"
type input "S148166-1"
click at [202, 133] on td "S148166-1" at bounding box center [159, 133] width 87 height 30
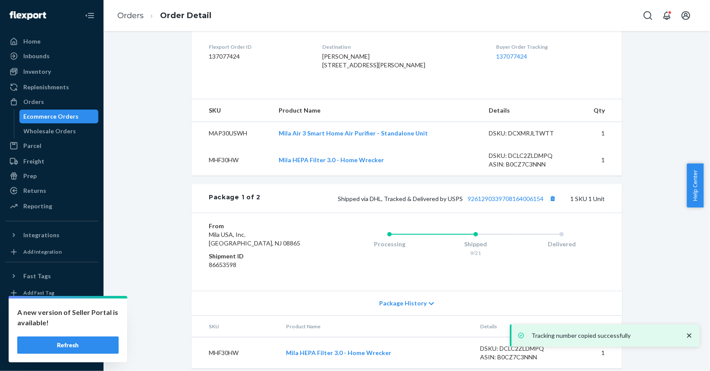
scroll to position [422, 0]
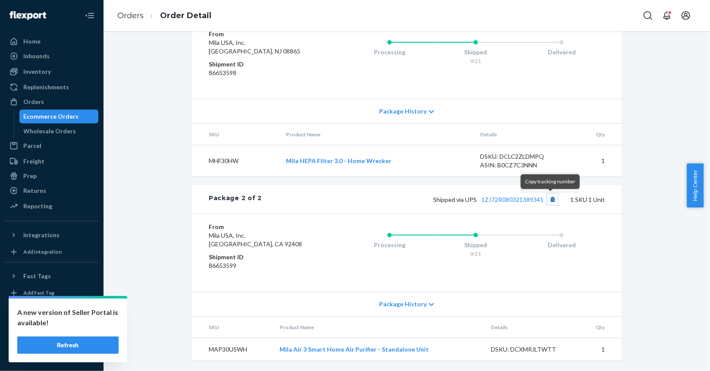
click at [549, 201] on button "Copy tracking number" at bounding box center [552, 199] width 11 height 11
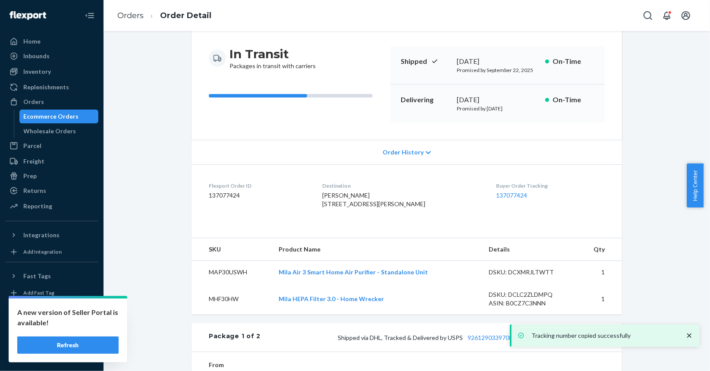
scroll to position [0, 0]
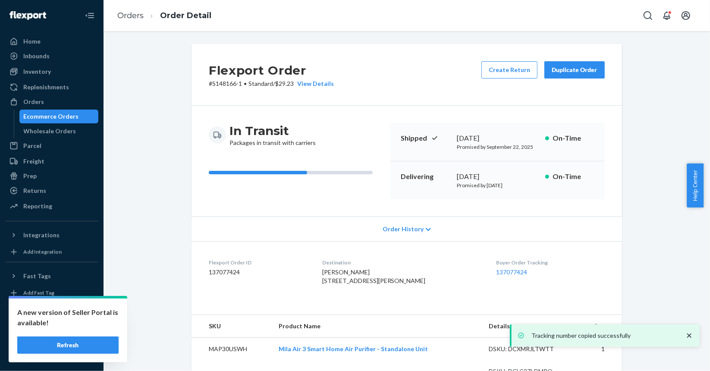
click at [62, 116] on div "Ecommerce Orders" at bounding box center [51, 116] width 55 height 9
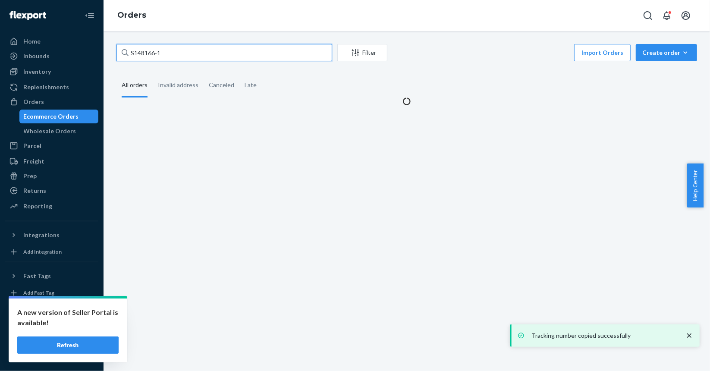
click at [213, 50] on input "S148166-1" at bounding box center [224, 52] width 216 height 17
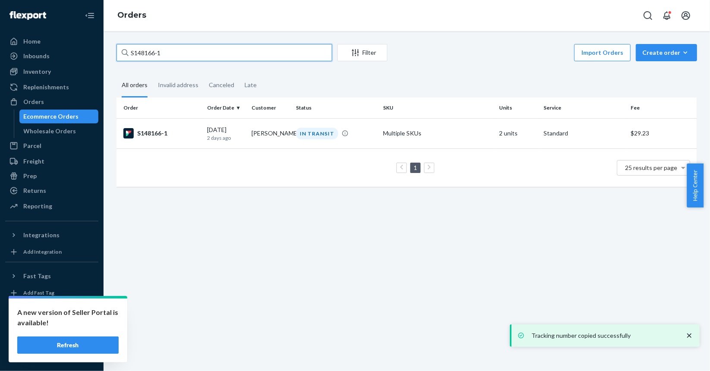
paste input "237"
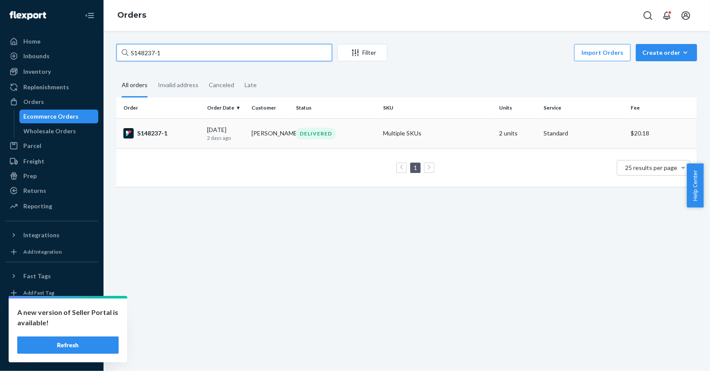
type input "S148237-1"
click at [201, 134] on td "S148237-1" at bounding box center [159, 133] width 87 height 30
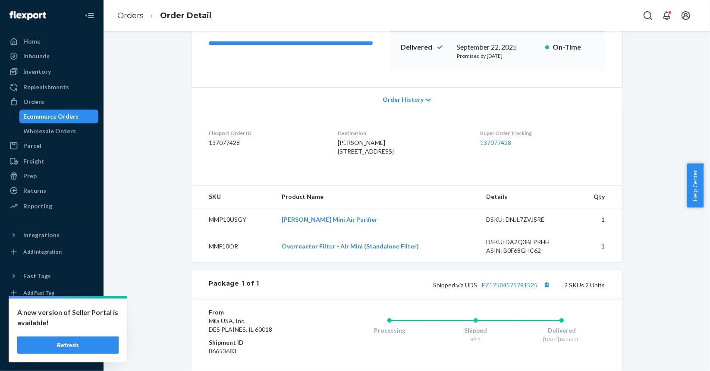
scroll to position [261, 0]
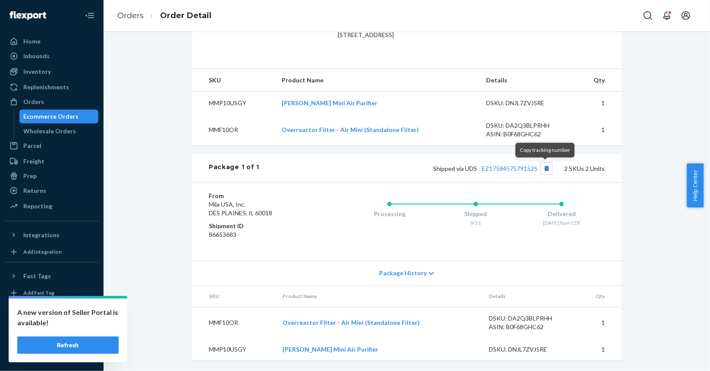
click at [542, 166] on button "Copy tracking number" at bounding box center [546, 168] width 11 height 11
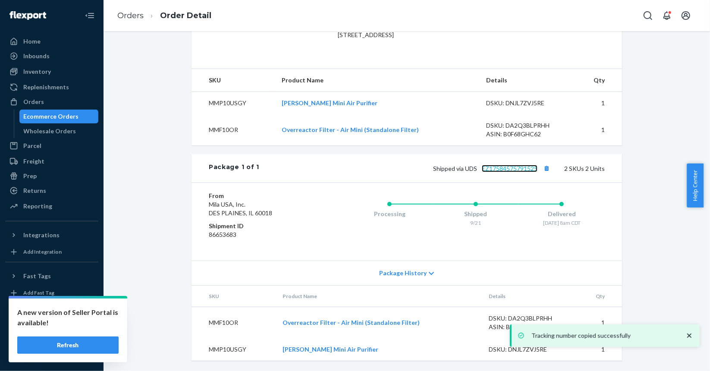
click at [516, 168] on link "EZ17584575791525" at bounding box center [510, 168] width 56 height 7
click at [65, 116] on div "Ecommerce Orders" at bounding box center [51, 116] width 55 height 9
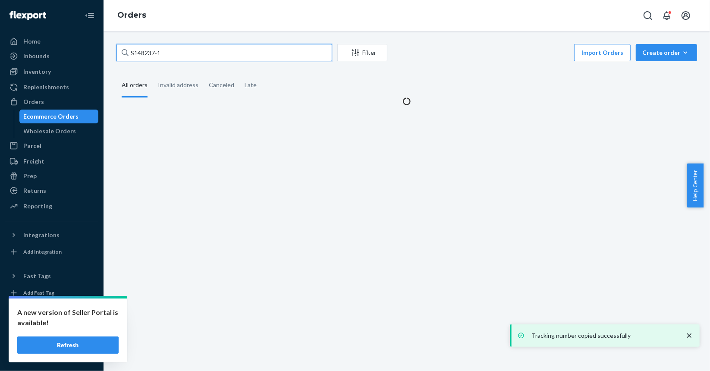
click at [225, 57] on input "S148237-1" at bounding box center [224, 52] width 216 height 17
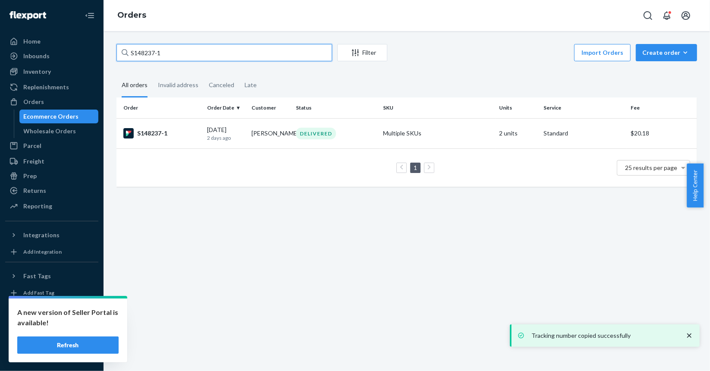
paste input "9030"
type input "S149030-1"
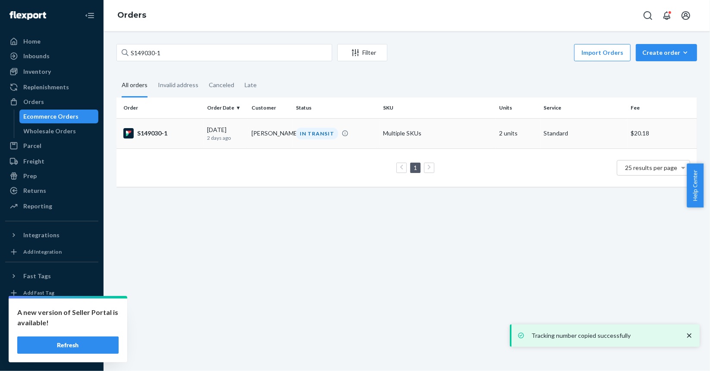
click at [187, 129] on div "S149030-1" at bounding box center [161, 133] width 77 height 10
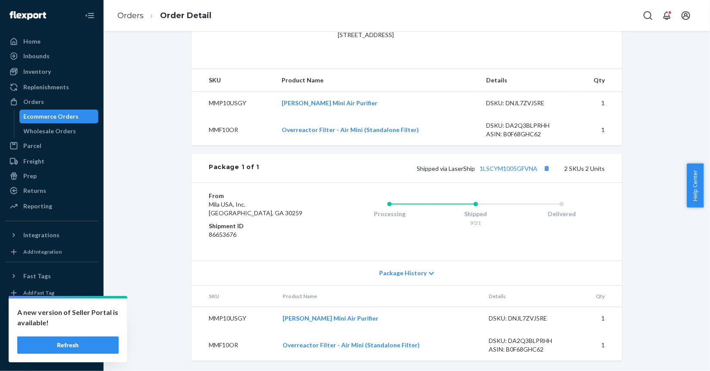
scroll to position [261, 0]
click at [547, 169] on button "Copy tracking number" at bounding box center [546, 168] width 11 height 11
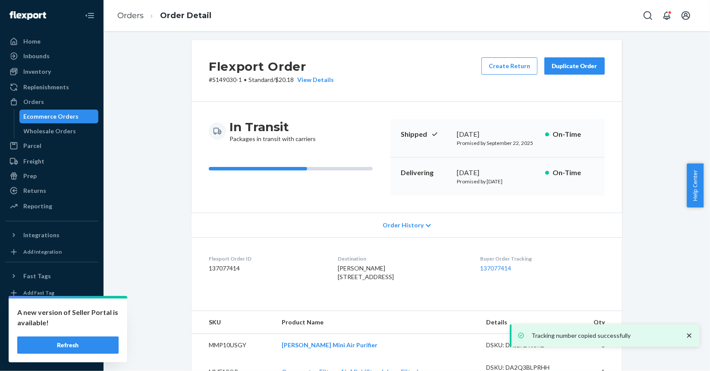
scroll to position [3, 0]
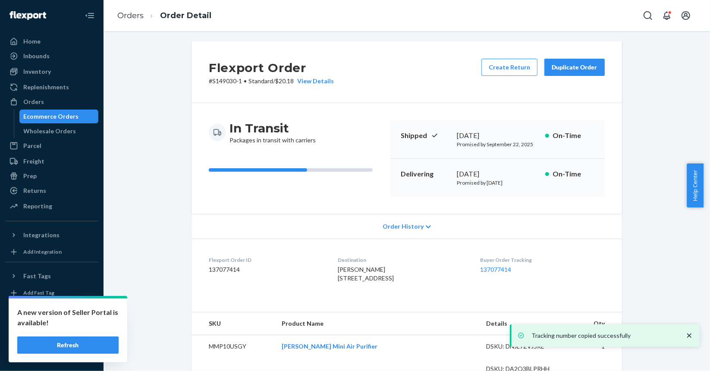
click at [47, 116] on div "Ecommerce Orders" at bounding box center [51, 116] width 55 height 9
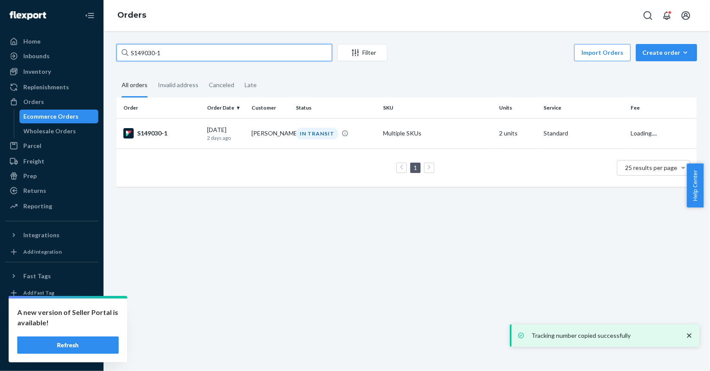
click at [220, 53] on input "S149030-1" at bounding box center [224, 52] width 216 height 17
paste input "55043"
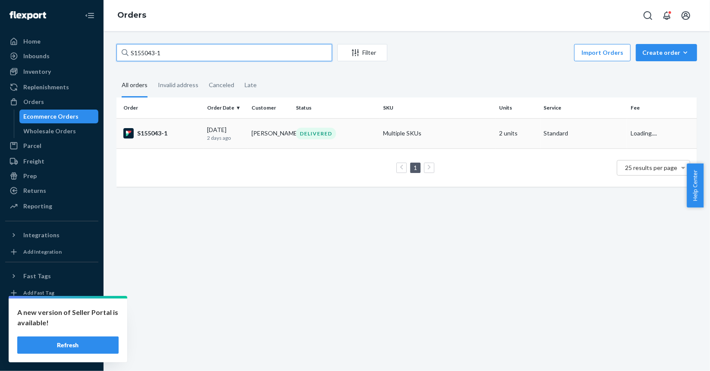
type input "S155043-1"
click at [181, 139] on td "S155043-1" at bounding box center [159, 133] width 87 height 30
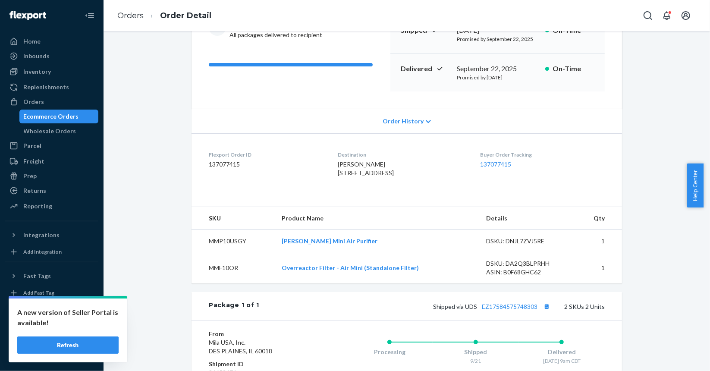
scroll to position [173, 0]
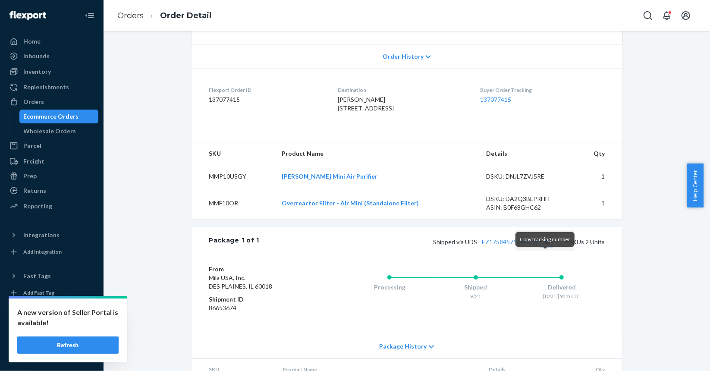
click at [543, 247] on button "Copy tracking number" at bounding box center [546, 241] width 11 height 11
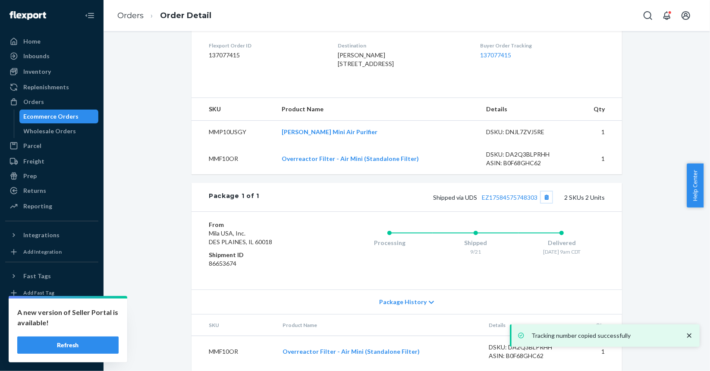
scroll to position [218, 0]
click at [497, 200] on link "EZ17584575748303" at bounding box center [510, 195] width 56 height 7
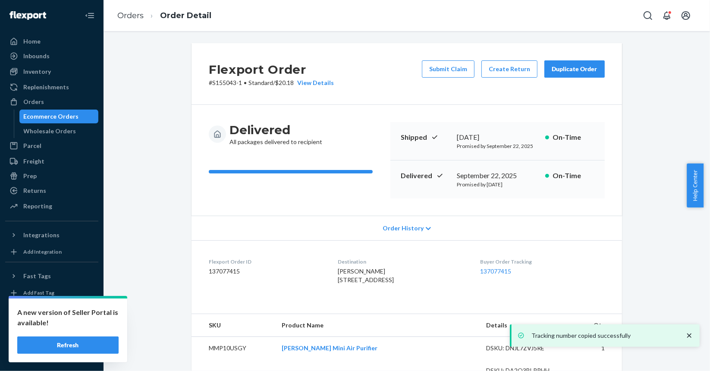
scroll to position [0, 0]
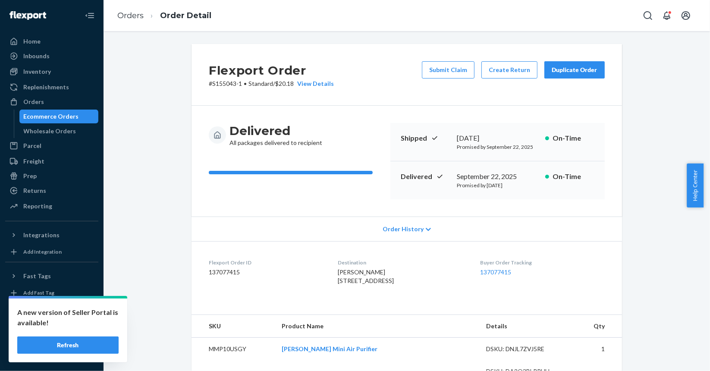
drag, startPoint x: 31, startPoint y: 111, endPoint x: 95, endPoint y: 112, distance: 64.3
click at [31, 111] on div "Ecommerce Orders" at bounding box center [59, 116] width 78 height 12
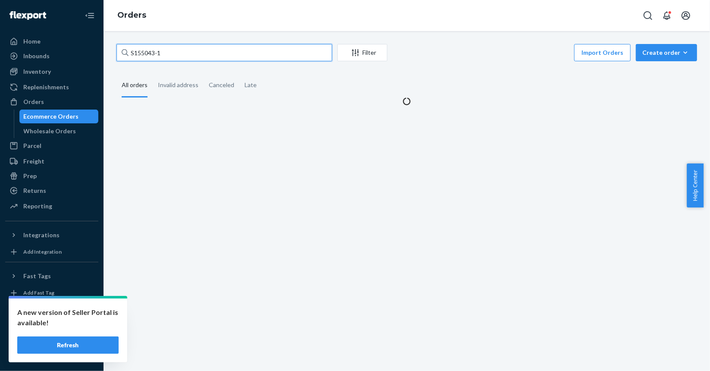
click at [214, 50] on input "S155043-1" at bounding box center [224, 52] width 216 height 17
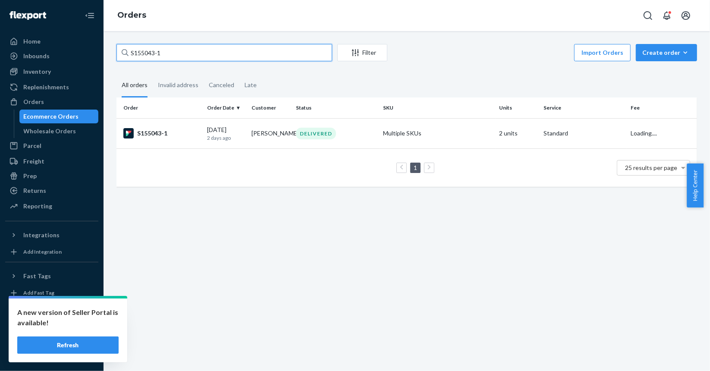
paste input "42187"
paste input "3768"
click at [200, 50] on input "S143768-1" at bounding box center [224, 52] width 216 height 17
paste input "2202"
paste input "4335"
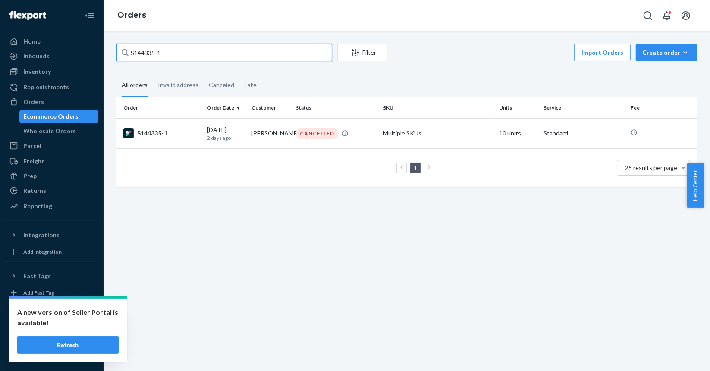
paste input "7518"
type input "S147518-1"
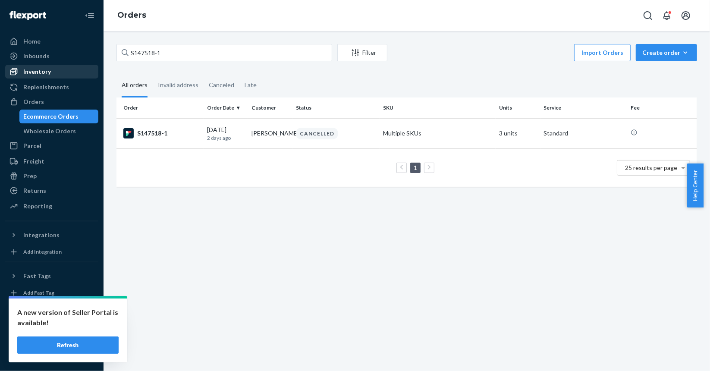
click at [50, 74] on div "Inventory" at bounding box center [51, 72] width 91 height 12
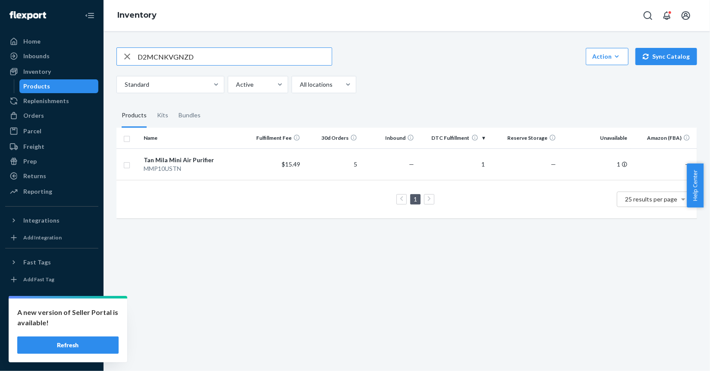
click at [260, 62] on input "D2MCNKVGNZD" at bounding box center [235, 56] width 194 height 17
paste input "A2Q3BLPRHH"
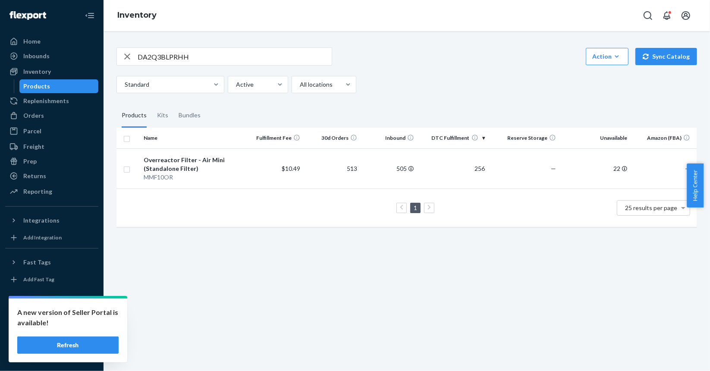
click at [295, 57] on input "DA2Q3BLPRHH" at bounding box center [235, 56] width 194 height 17
paste input "D3KBQV2N8G"
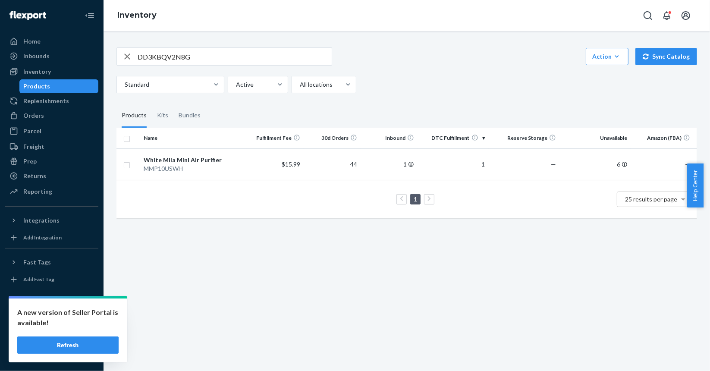
click at [218, 53] on input "DD3KBQV2N8G" at bounding box center [235, 56] width 194 height 17
paste input "NJL7ZVJ5RE"
click at [183, 57] on input "DNJL7ZVJ5RE" at bounding box center [235, 56] width 194 height 17
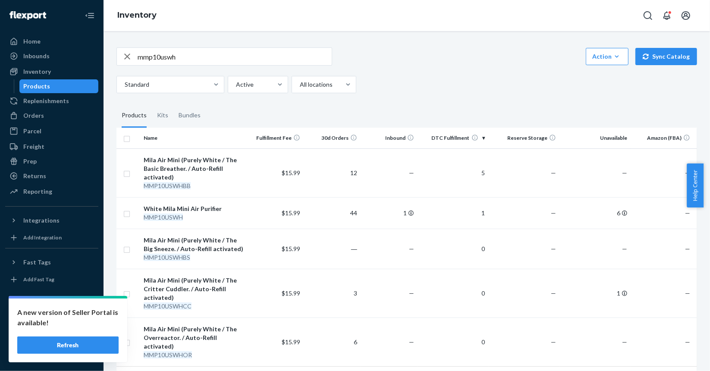
click at [186, 53] on input "mmp10uswh" at bounding box center [235, 56] width 194 height 17
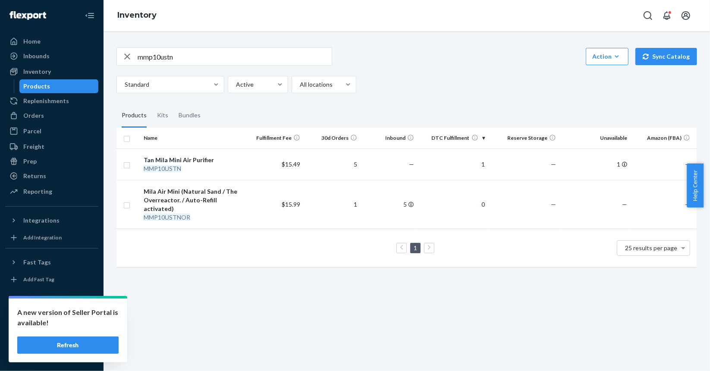
click at [218, 56] on input "mmp10ustn" at bounding box center [235, 56] width 194 height 17
paste input "MMP10USBKOR"
type input "MMP10USBKOR"
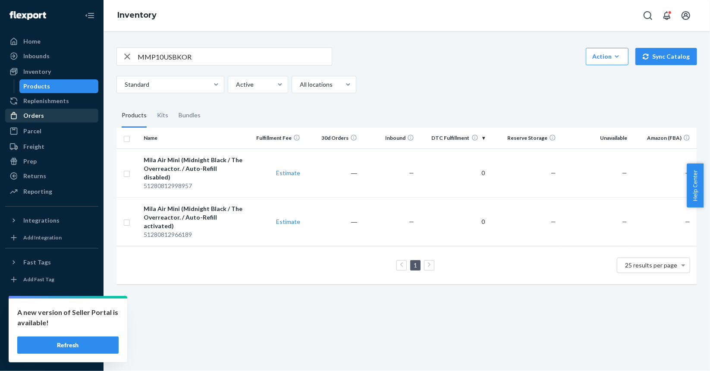
click at [41, 114] on div "Orders" at bounding box center [33, 115] width 21 height 9
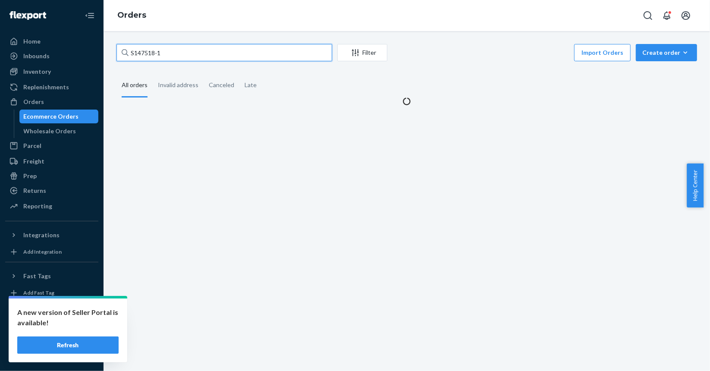
click at [185, 56] on input "S147518-1" at bounding box center [224, 52] width 216 height 17
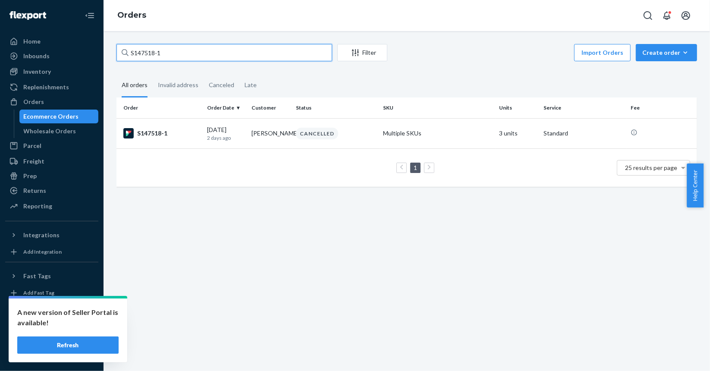
paste input "5024"
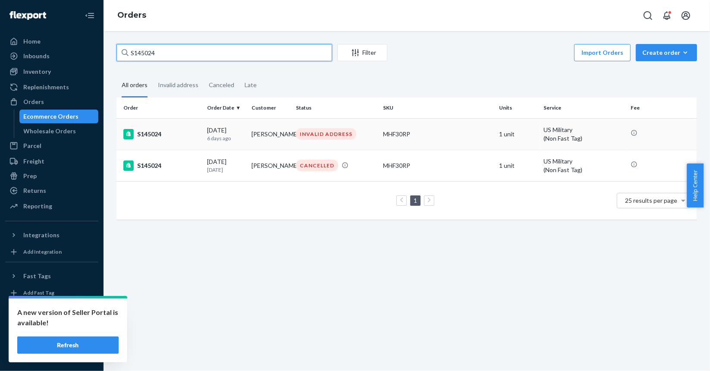
type input "S145024"
click at [233, 131] on div "[DATE] [DATE]" at bounding box center [226, 134] width 38 height 16
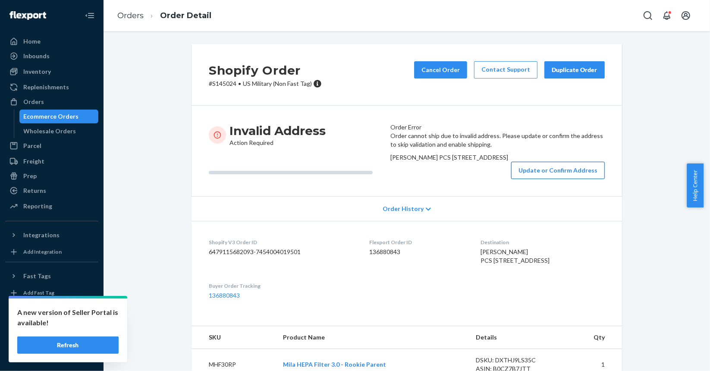
click at [565, 179] on button "Update or Confirm Address" at bounding box center [558, 170] width 94 height 17
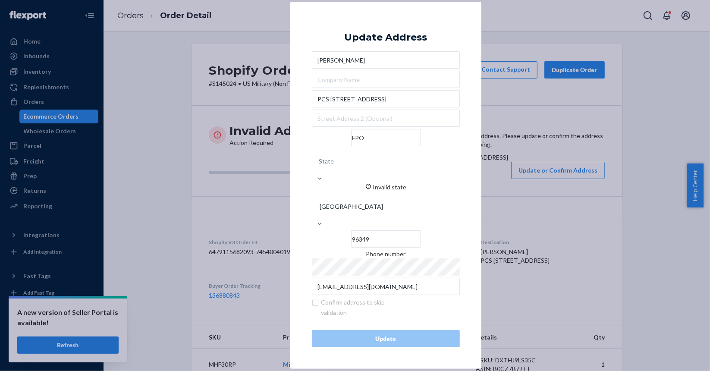
click at [422, 173] on div "State" at bounding box center [386, 161] width 148 height 26
click at [320, 170] on input "State Invalid state" at bounding box center [319, 161] width 1 height 17
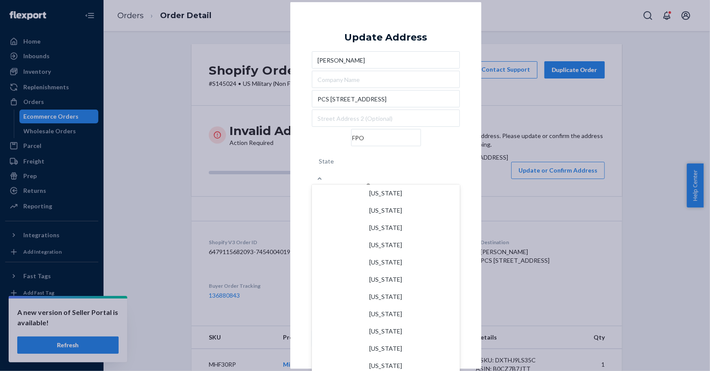
click at [422, 173] on div "State" at bounding box center [386, 161] width 148 height 26
click at [320, 170] on input "option [US_STATE] focused, 1 of 59. 59 results available. Use Up and Down to ch…" at bounding box center [319, 161] width 1 height 17
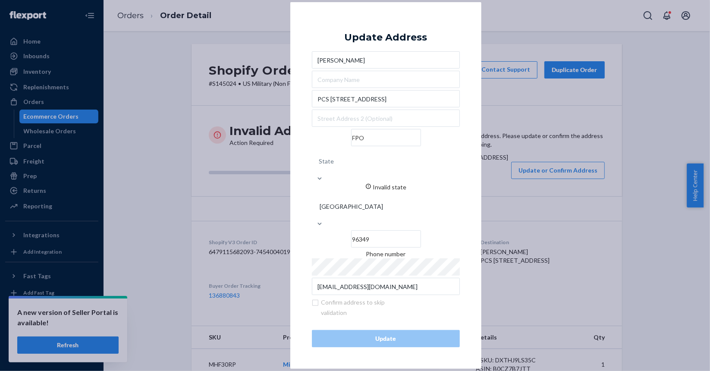
click at [422, 173] on div "State" at bounding box center [386, 161] width 148 height 26
click at [320, 170] on input "0 results available. Select is focused ,type to refine list, press Down to open…" at bounding box center [319, 161] width 1 height 17
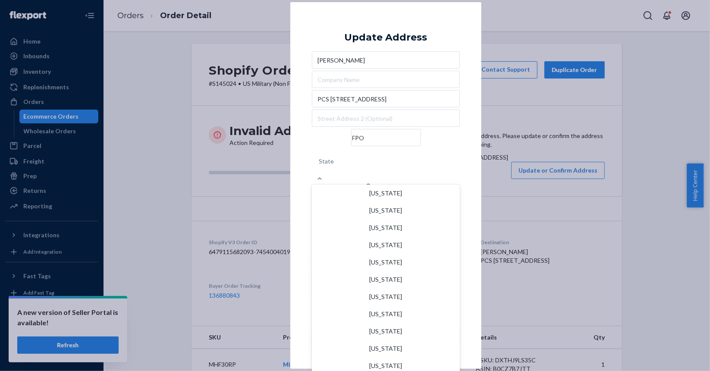
scroll to position [961, 0]
click at [320, 170] on input "option Armed Forces Pacific (AP) focused, 59 of 59. 59 results available. Use U…" at bounding box center [319, 161] width 1 height 17
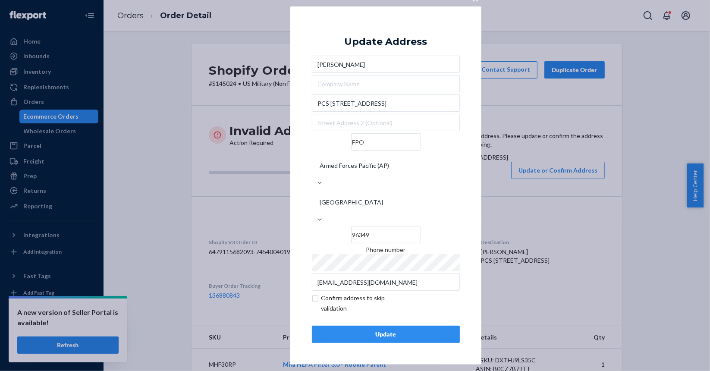
click at [313, 293] on input "checkbox" at bounding box center [362, 303] width 100 height 21
checkbox input "true"
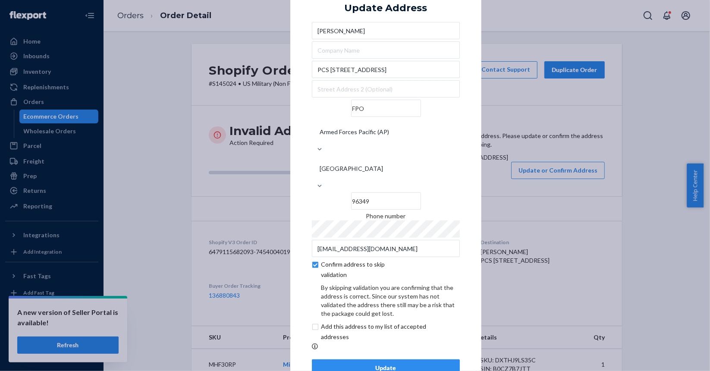
click at [312, 321] on input "checkbox" at bounding box center [384, 331] width 144 height 21
checkbox input "true"
click at [342, 364] on div "Update" at bounding box center [385, 368] width 133 height 9
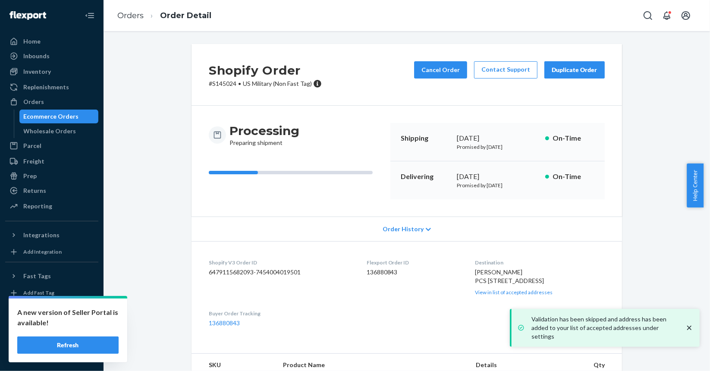
click at [43, 116] on div "Ecommerce Orders" at bounding box center [51, 116] width 55 height 9
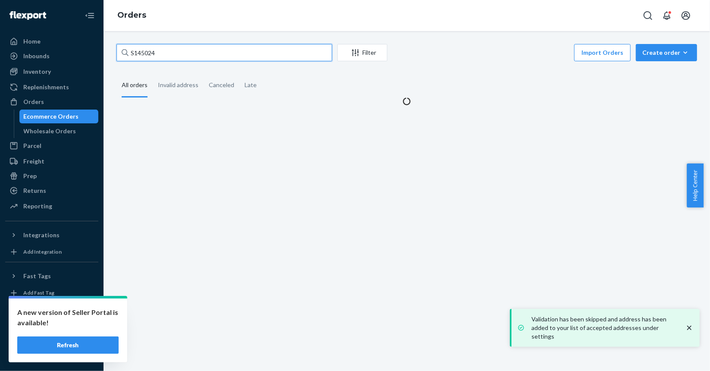
click at [237, 53] on input "S145024" at bounding box center [224, 52] width 216 height 17
paste input "5484"
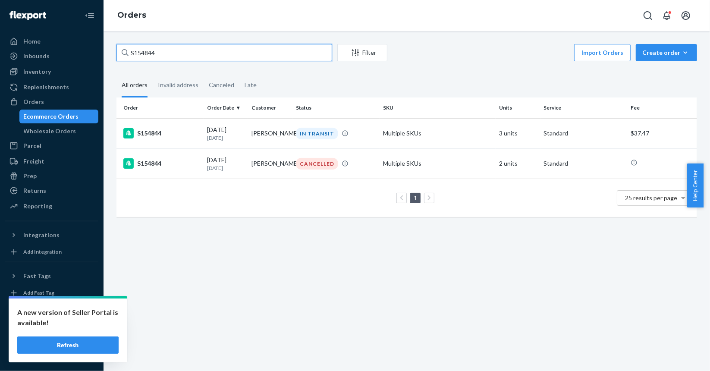
click at [162, 45] on input "S154844" at bounding box center [224, 52] width 216 height 17
click at [166, 56] on input "S154844" at bounding box center [224, 52] width 216 height 17
paste input "5059"
type input "S155059"
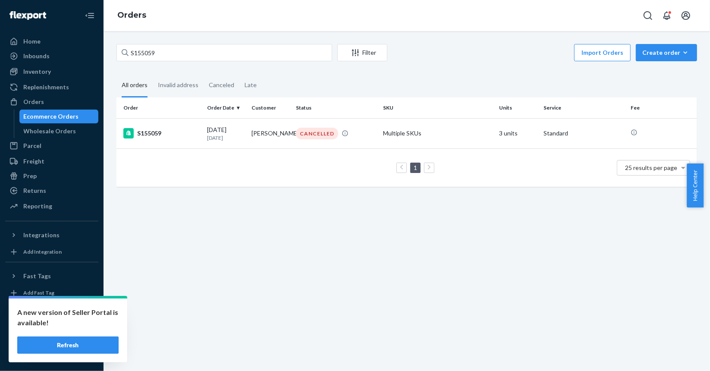
click at [585, 51] on button "Import Orders" at bounding box center [602, 52] width 56 height 17
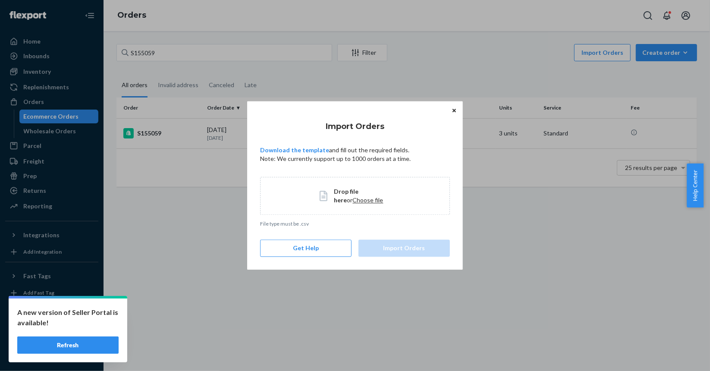
click at [353, 200] on span "Choose file" at bounding box center [368, 199] width 31 height 7
click at [414, 246] on button "Import Orders" at bounding box center [403, 248] width 91 height 17
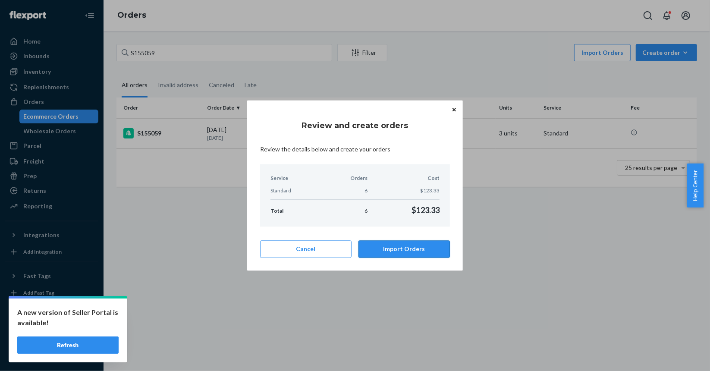
click at [411, 246] on button "Import Orders" at bounding box center [403, 248] width 91 height 17
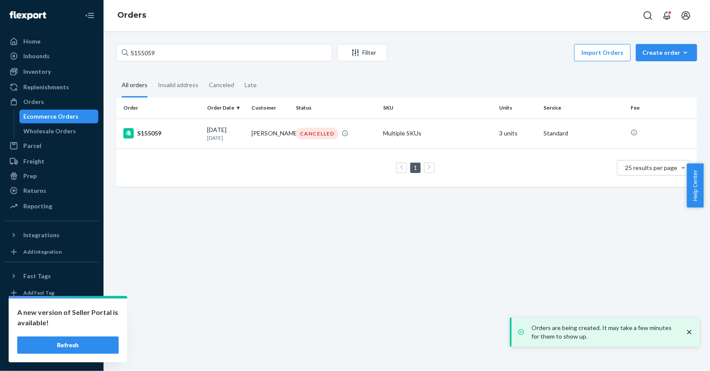
click at [338, 251] on div "S155059 Filter Import Orders Create order Ecommerce order Removal order All ord…" at bounding box center [407, 201] width 606 height 340
